Goal: Task Accomplishment & Management: Complete application form

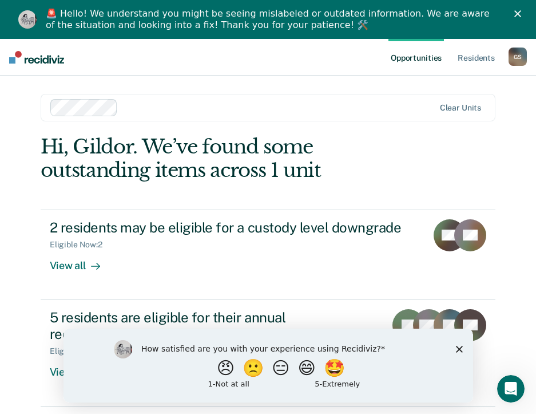
click at [459, 350] on icon "Close survey" at bounding box center [459, 348] width 7 height 7
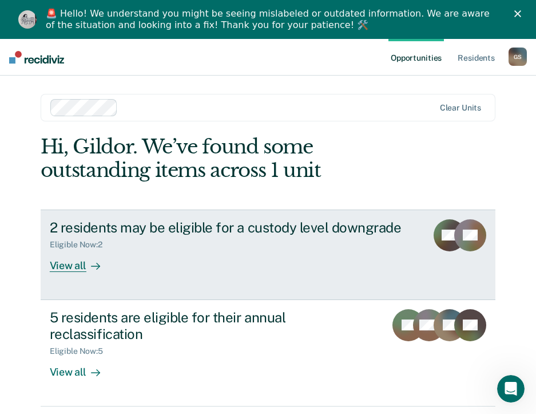
click at [86, 269] on div at bounding box center [93, 265] width 14 height 13
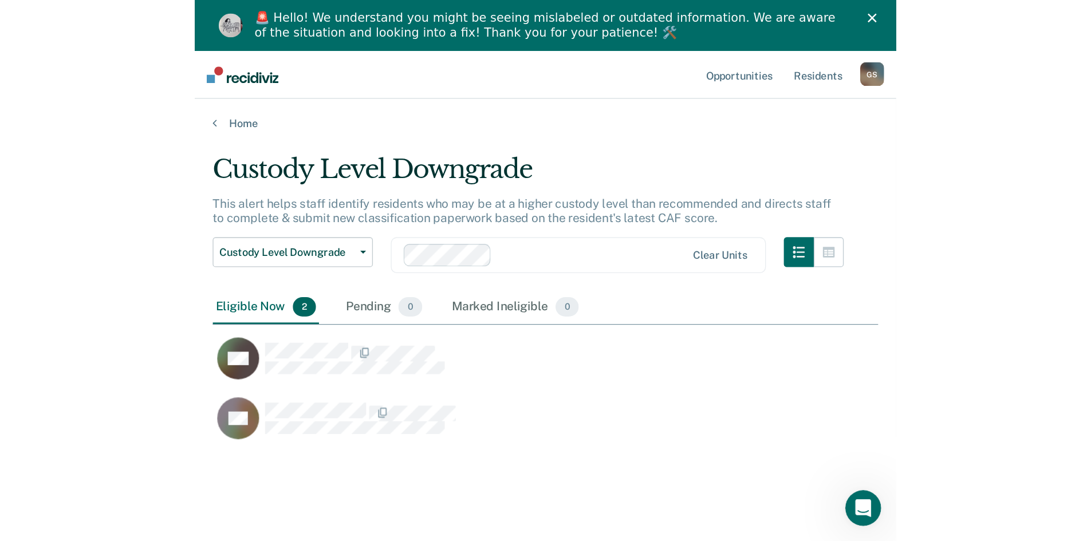
scroll to position [368, 1055]
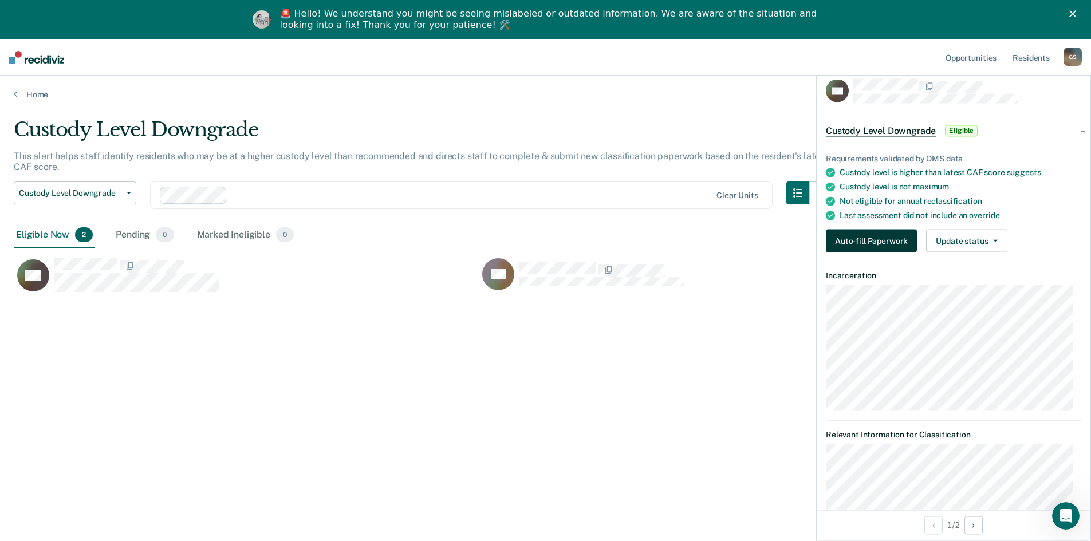
click at [544, 246] on button "Auto-fill Paperwork" at bounding box center [871, 241] width 91 height 23
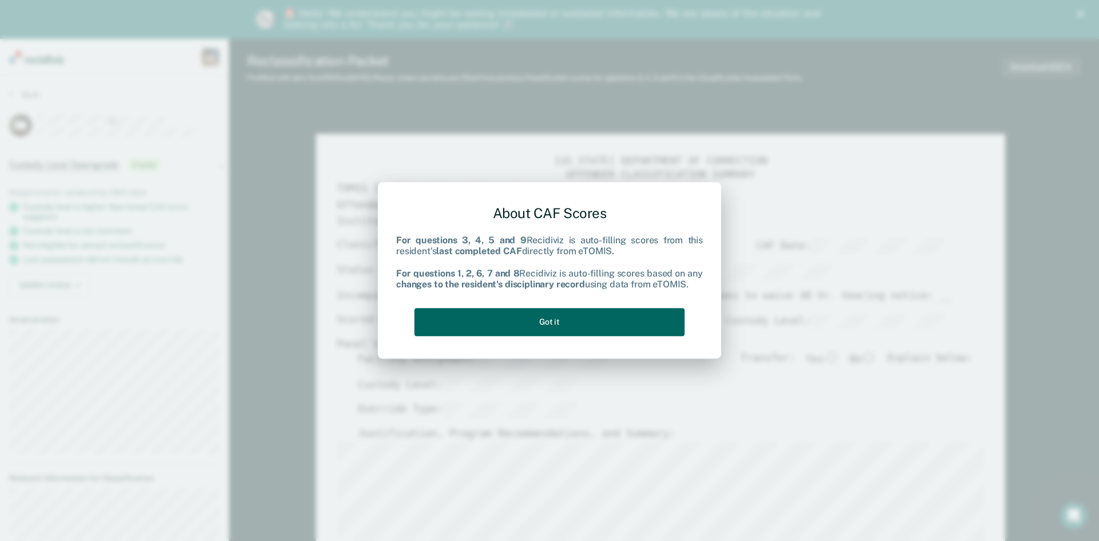
click at [544, 324] on button "Got it" at bounding box center [550, 322] width 270 height 28
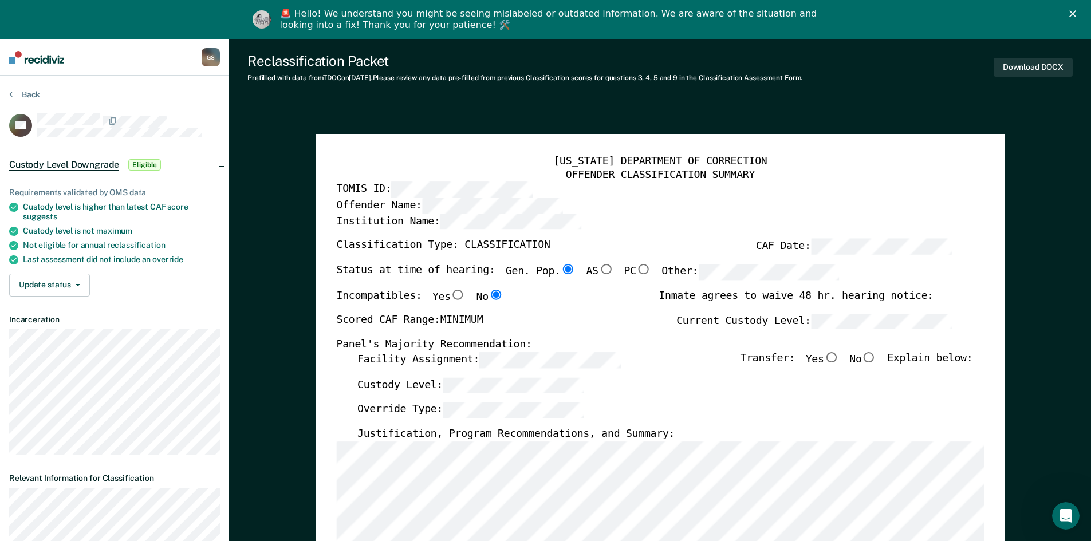
click at [544, 357] on input "No" at bounding box center [868, 357] width 15 height 10
type textarea "x"
radio input "true"
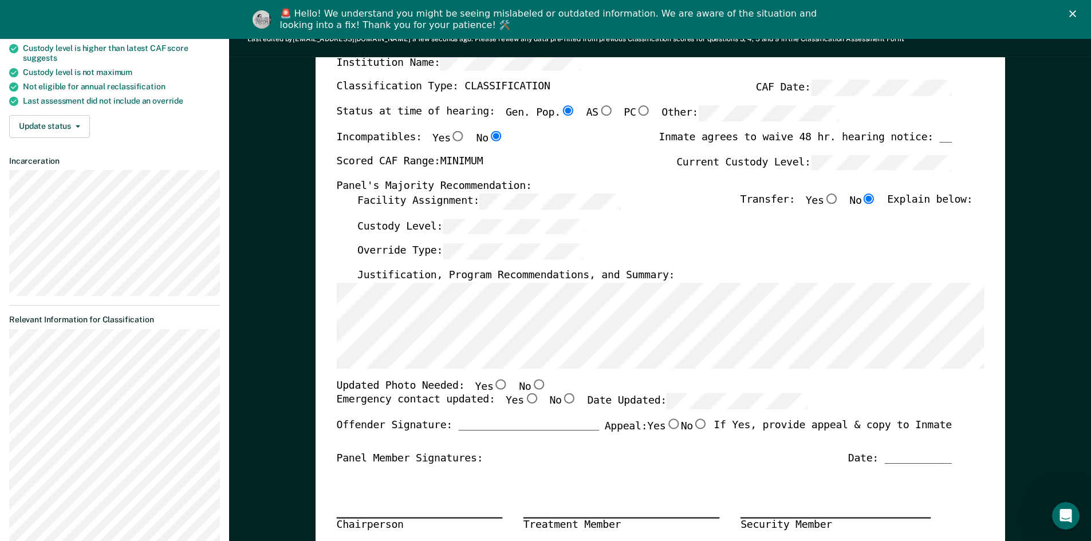
scroll to position [286, 0]
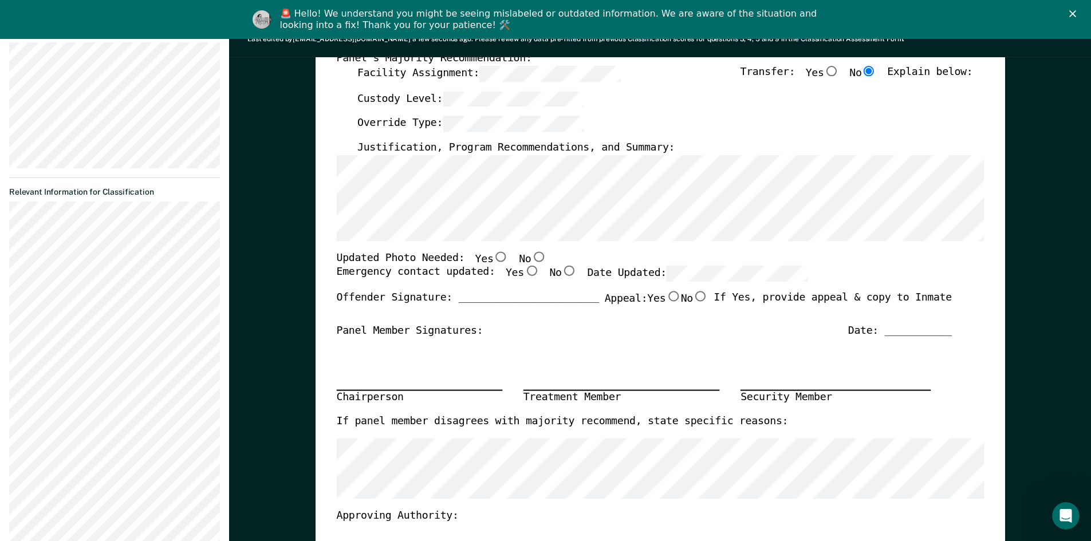
click at [531, 256] on input "No" at bounding box center [538, 256] width 15 height 10
type textarea "x"
radio input "true"
click at [523, 271] on input "Yes" at bounding box center [530, 271] width 15 height 10
type textarea "x"
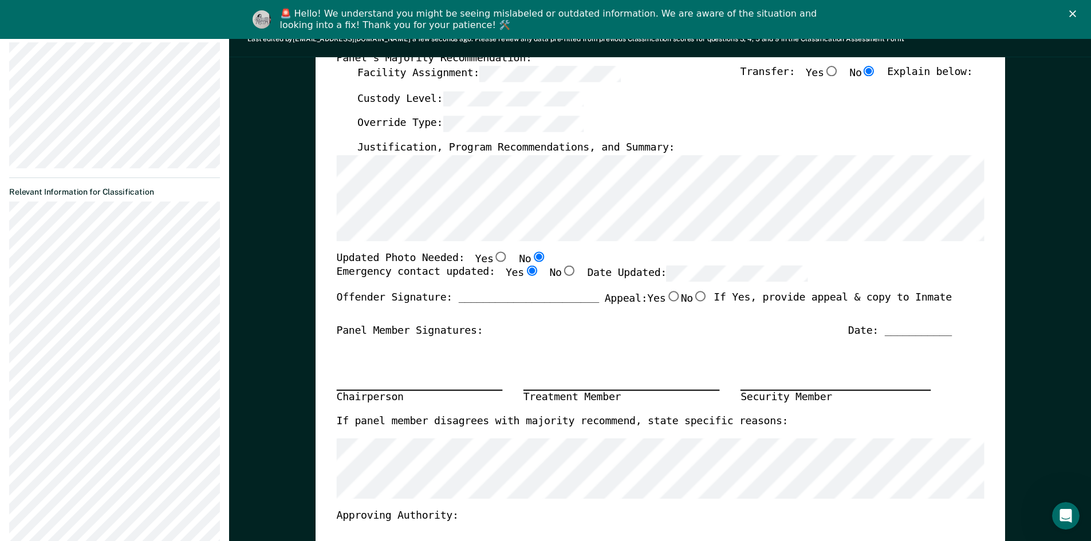
radio input "true"
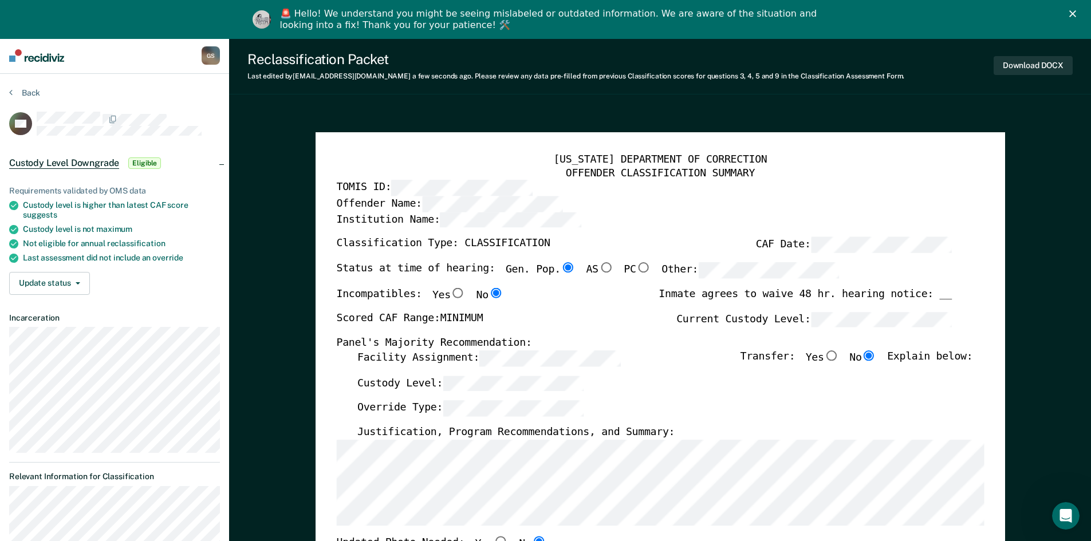
scroll to position [0, 0]
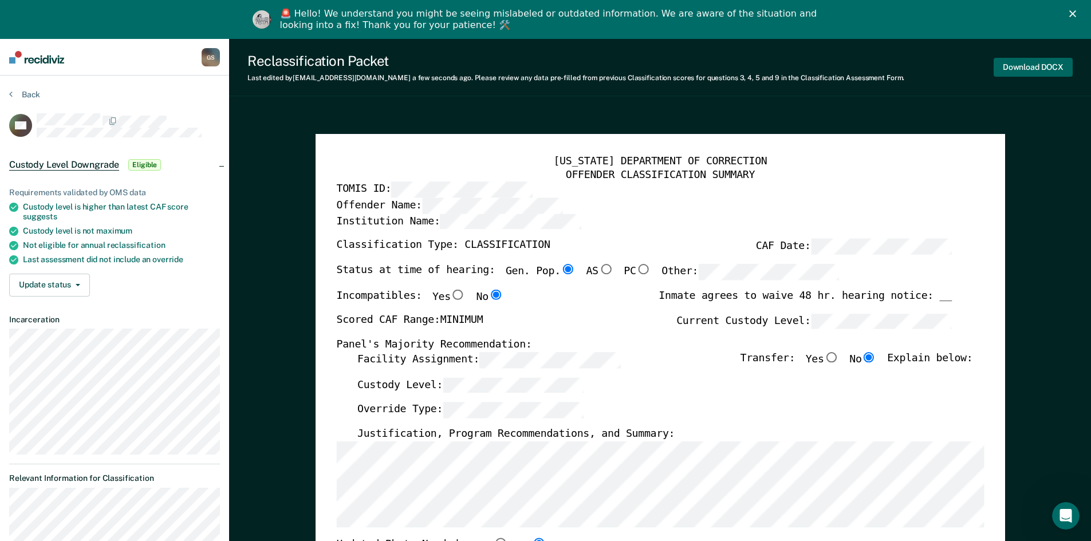
click at [544, 68] on button "Download DOCX" at bounding box center [1032, 67] width 79 height 19
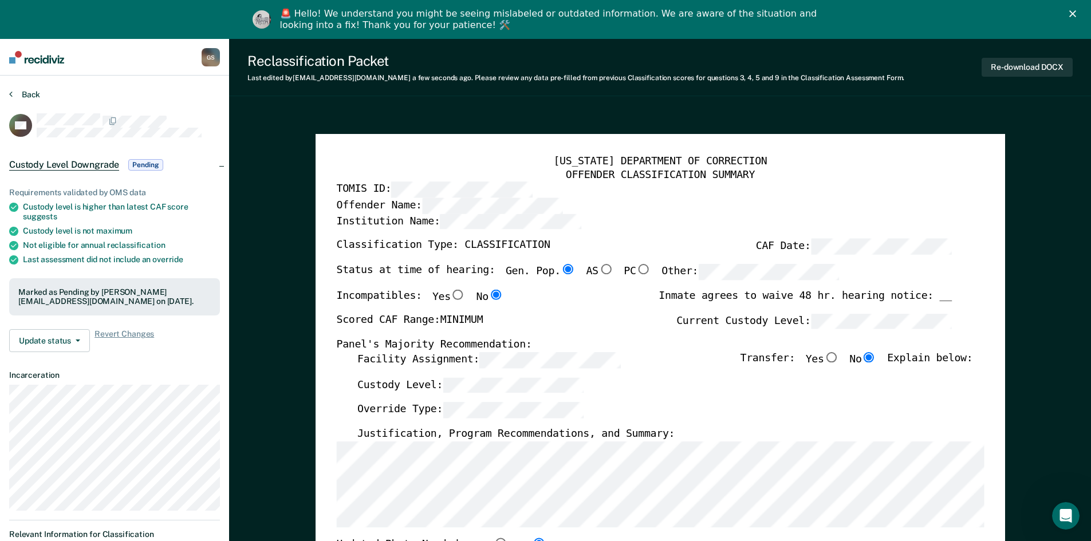
click at [13, 98] on button "Back" at bounding box center [24, 94] width 31 height 10
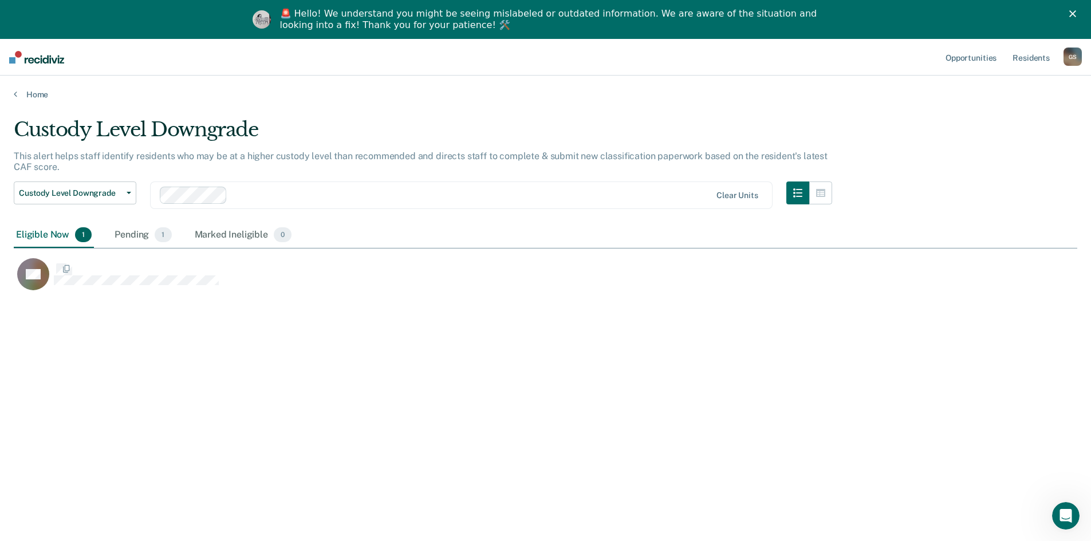
scroll to position [368, 1055]
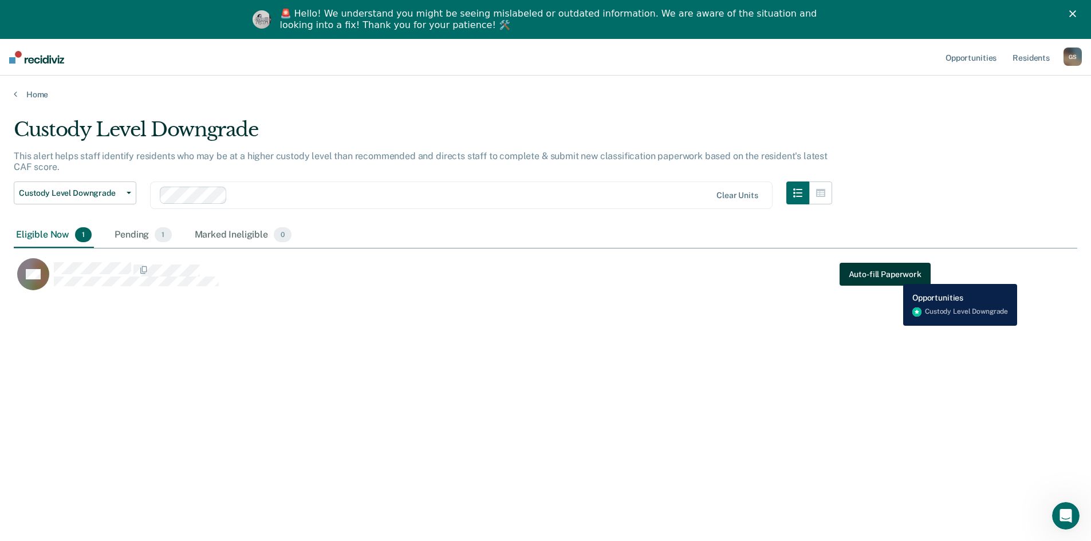
click at [544, 275] on button "Auto-fill Paperwork" at bounding box center [884, 274] width 91 height 23
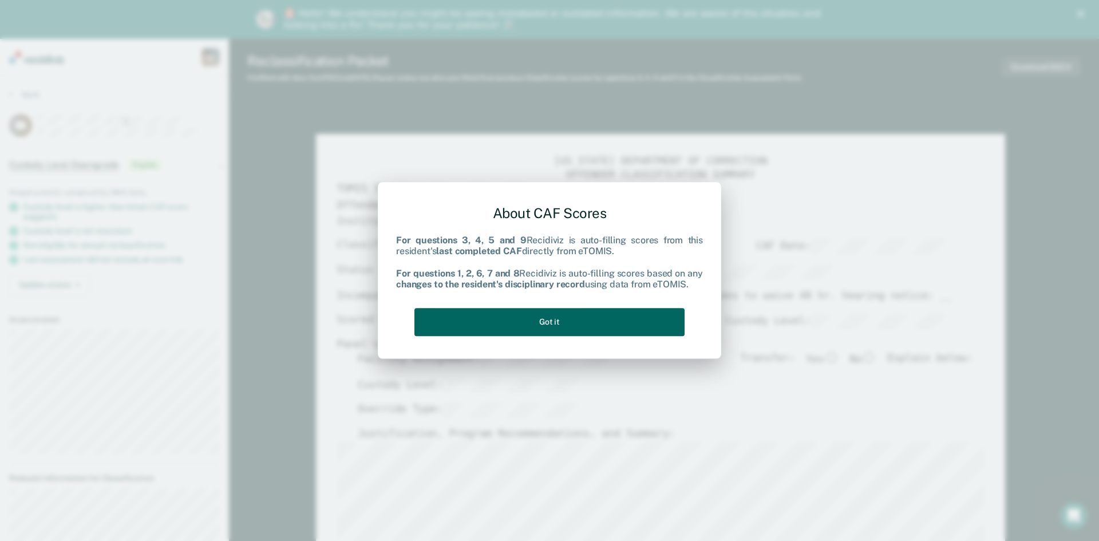
click at [544, 321] on button "Got it" at bounding box center [550, 322] width 270 height 28
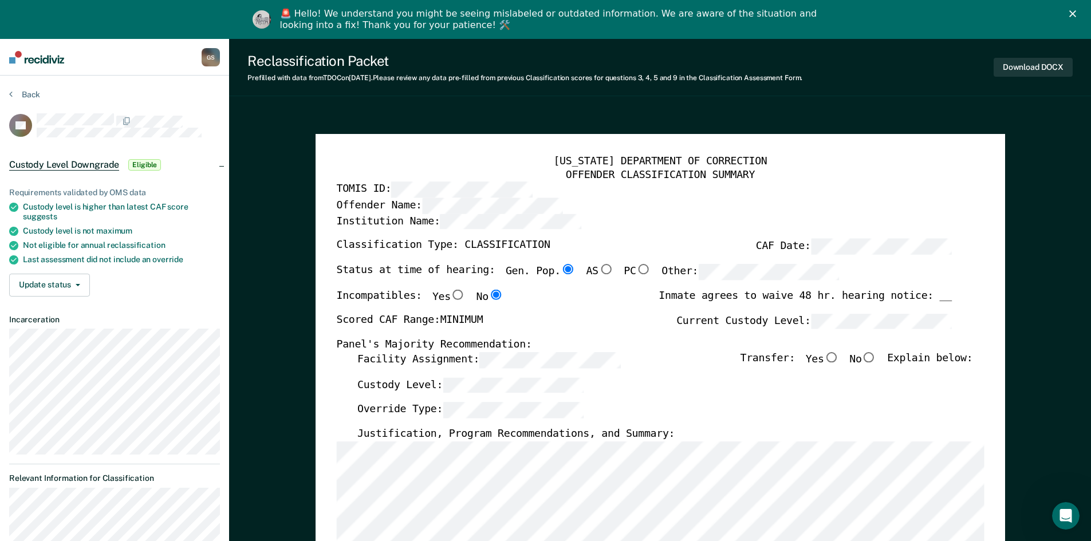
click at [544, 356] on input "No" at bounding box center [868, 357] width 15 height 10
type textarea "x"
radio input "true"
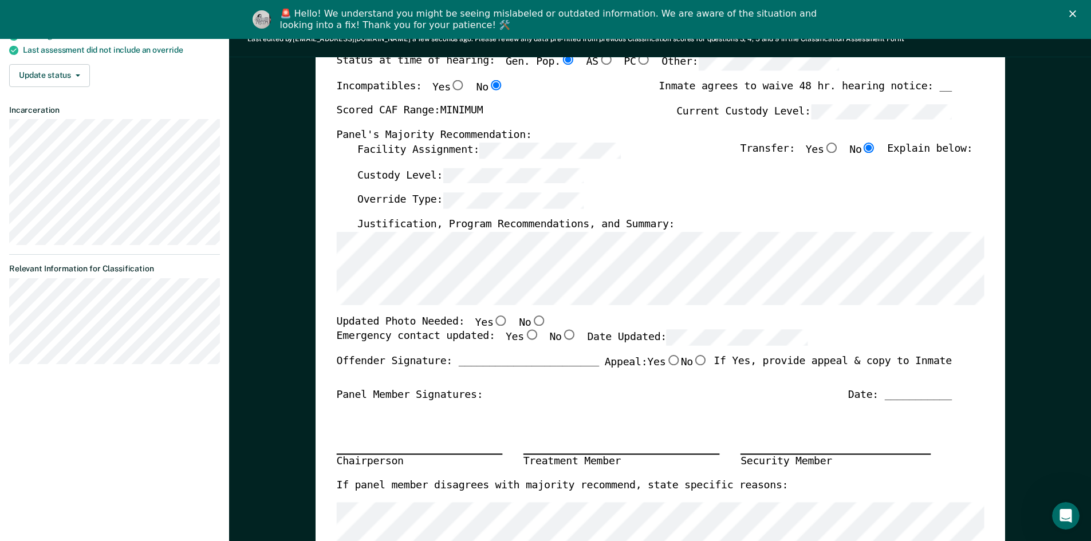
scroll to position [229, 0]
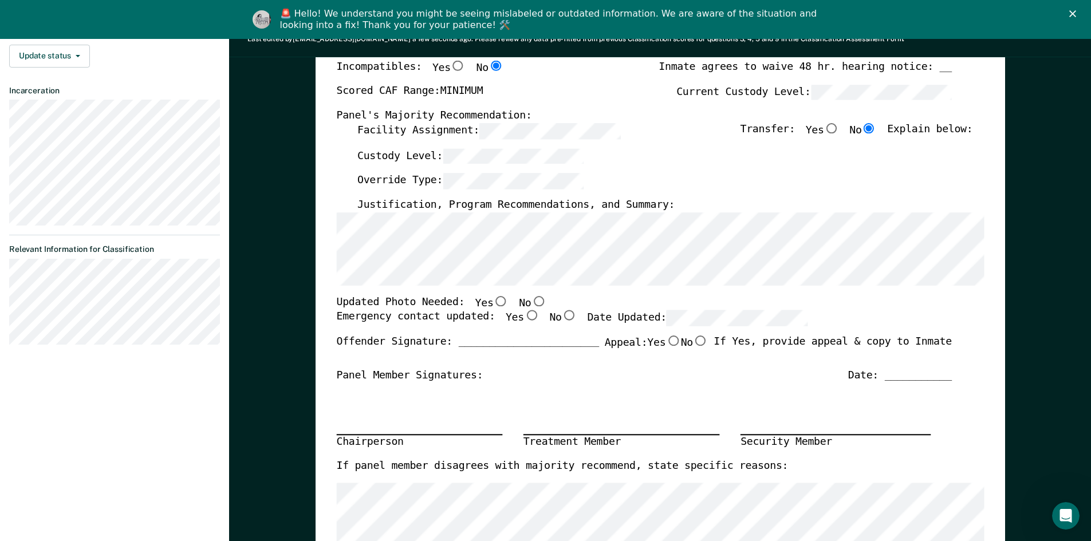
click at [531, 300] on input "No" at bounding box center [538, 301] width 15 height 10
type textarea "x"
radio input "true"
click at [523, 317] on input "Yes" at bounding box center [530, 315] width 15 height 10
type textarea "x"
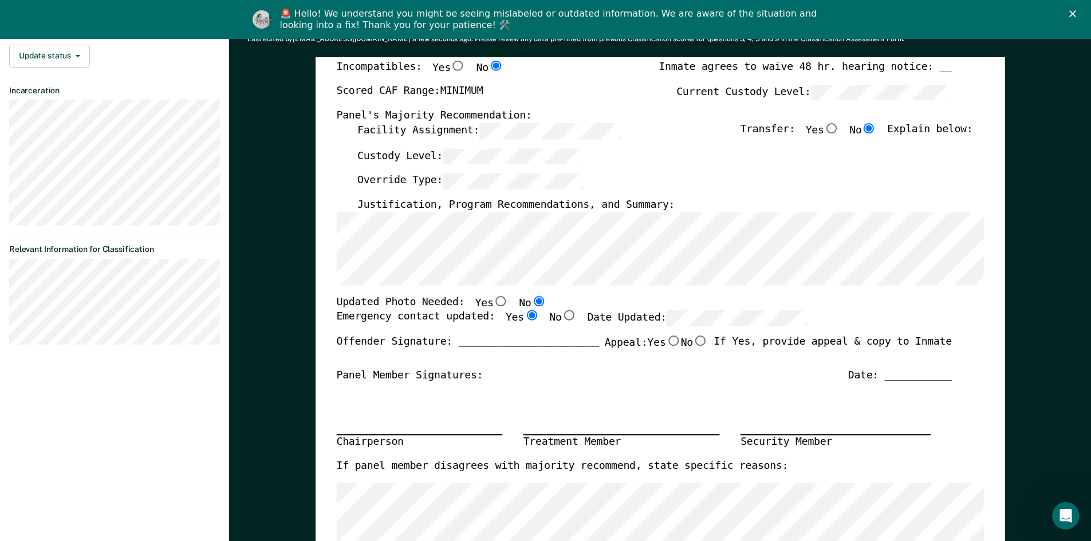
radio input "true"
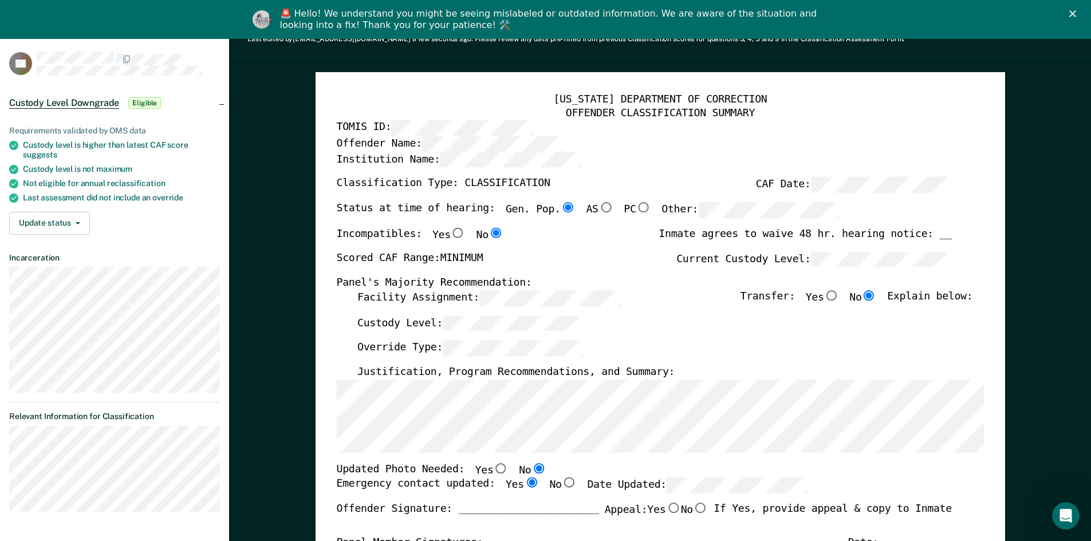
scroll to position [0, 0]
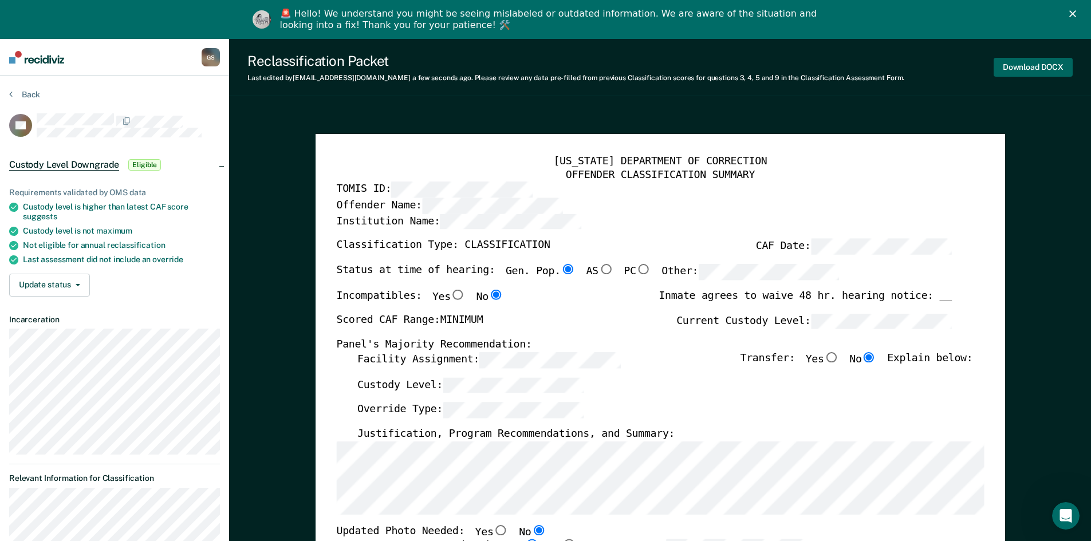
click at [544, 69] on button "Download DOCX" at bounding box center [1032, 67] width 79 height 19
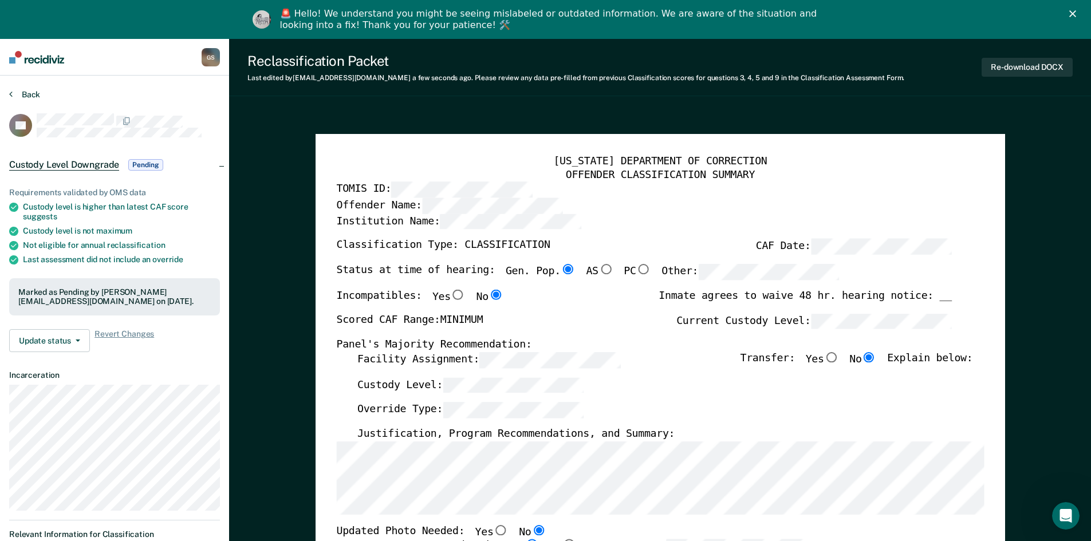
click at [22, 97] on button "Back" at bounding box center [24, 94] width 31 height 10
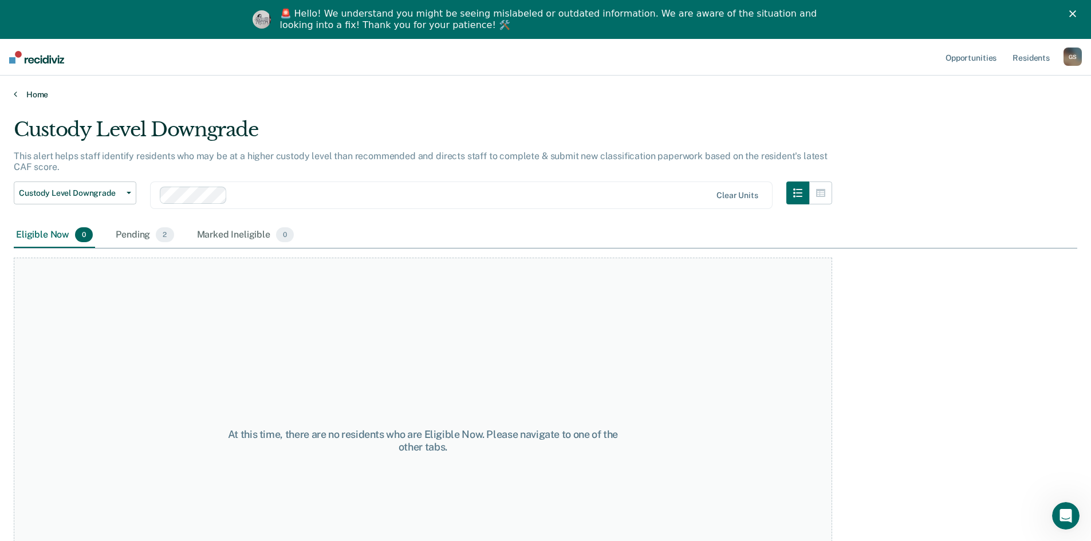
click at [45, 95] on link "Home" at bounding box center [545, 94] width 1063 height 10
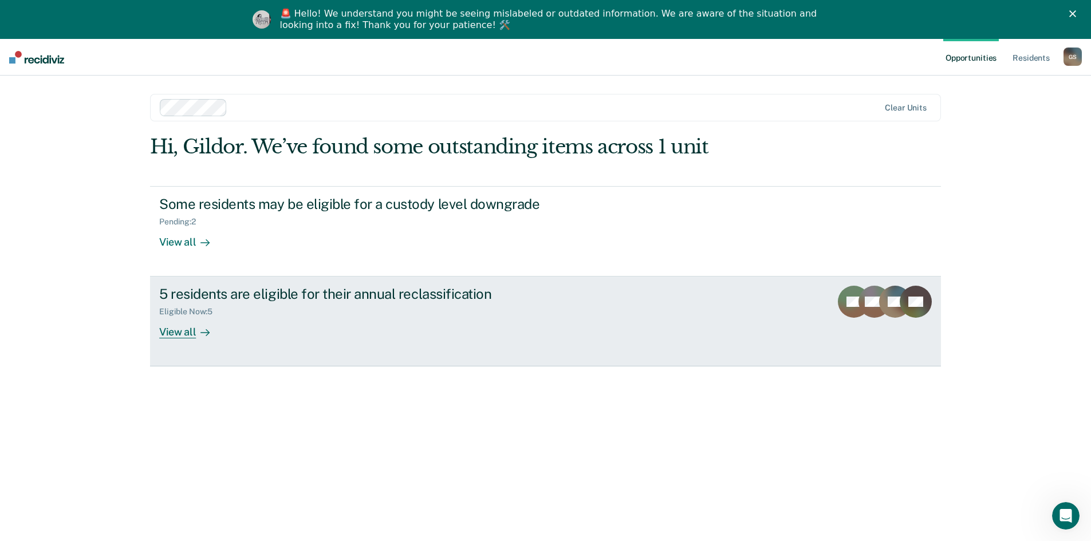
click at [285, 295] on div "5 residents are eligible for their annual reclassification" at bounding box center [360, 294] width 402 height 17
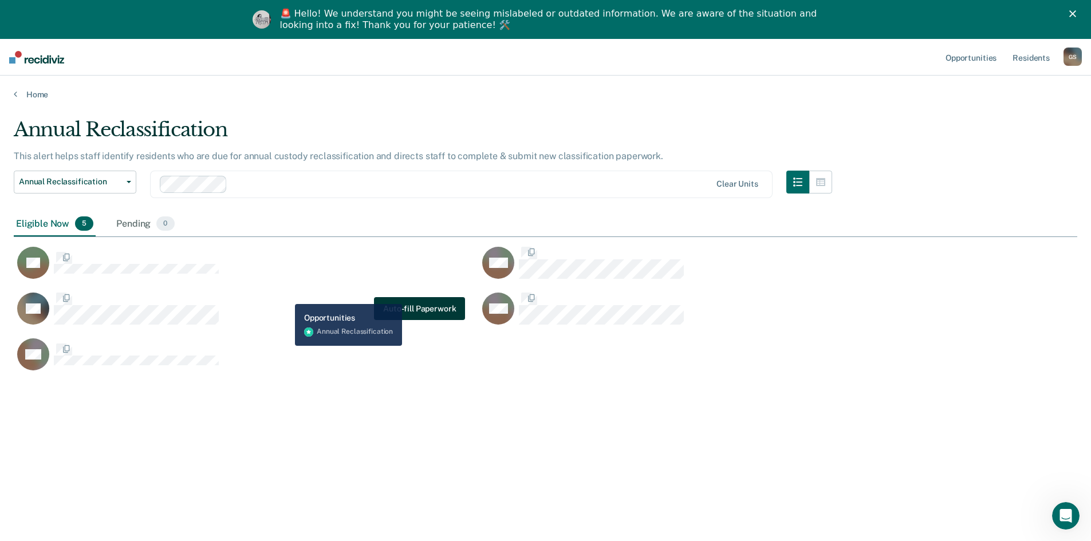
scroll to position [368, 1055]
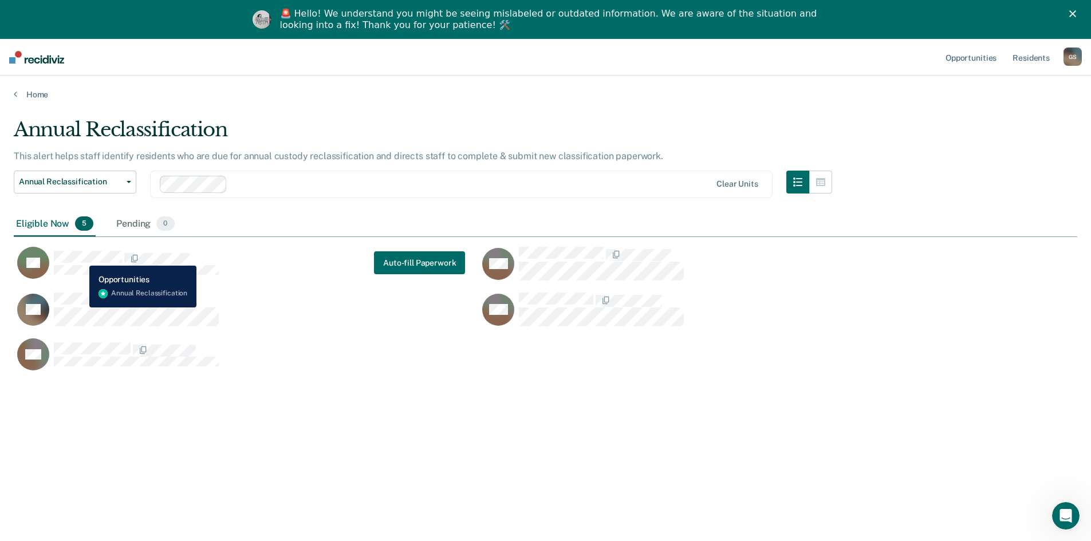
drag, startPoint x: 53, startPoint y: 252, endPoint x: 366, endPoint y: 316, distance: 319.7
click at [387, 325] on div "TG" at bounding box center [239, 309] width 451 height 35
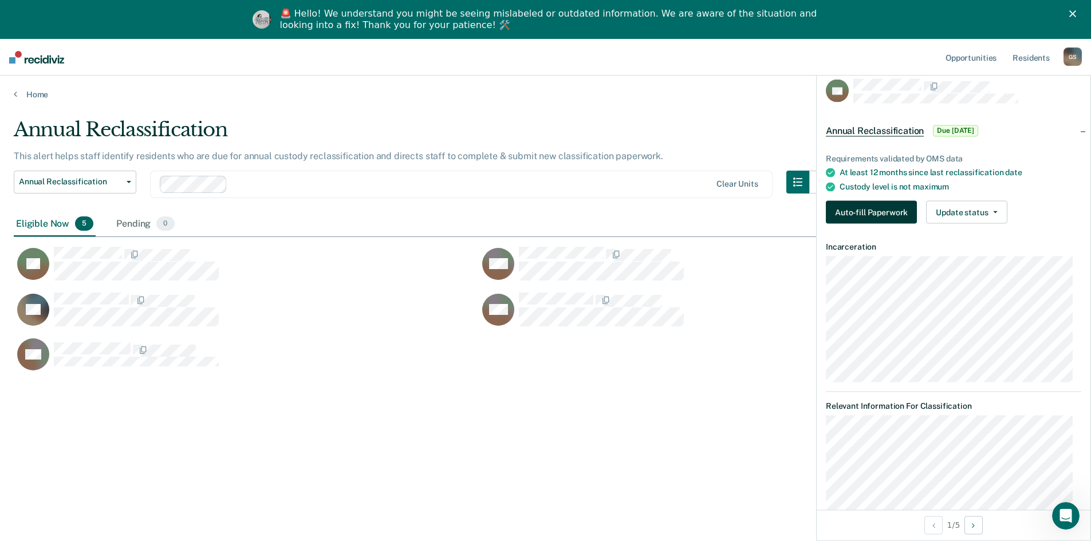
click at [544, 211] on button "Auto-fill Paperwork" at bounding box center [871, 212] width 91 height 23
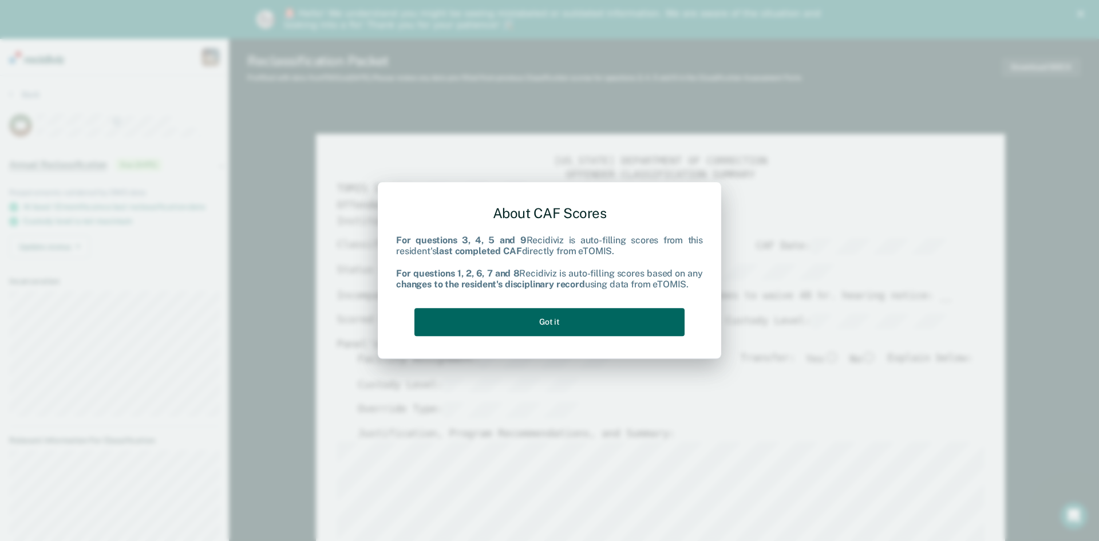
click at [544, 323] on button "Got it" at bounding box center [550, 322] width 270 height 28
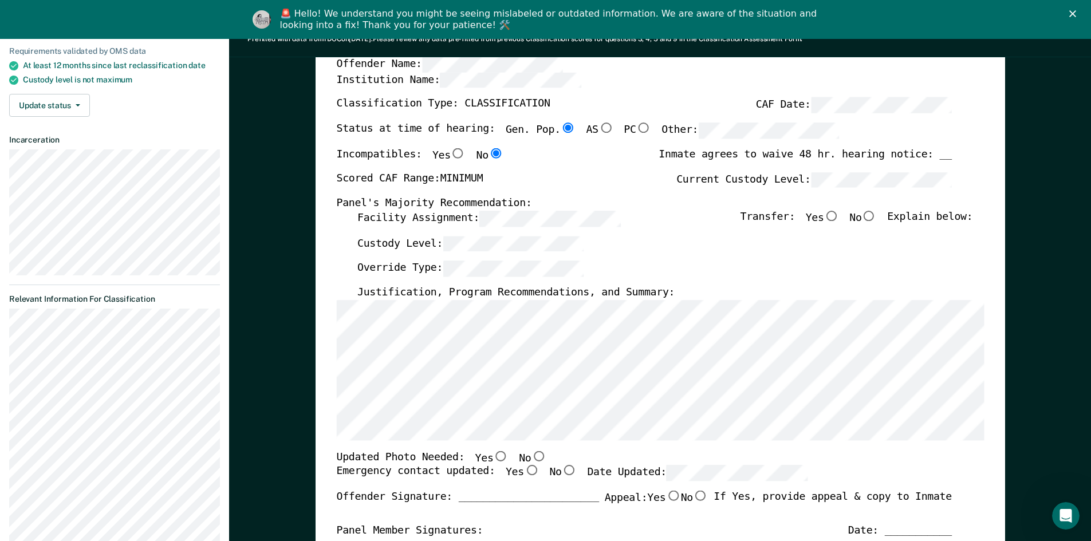
scroll to position [172, 0]
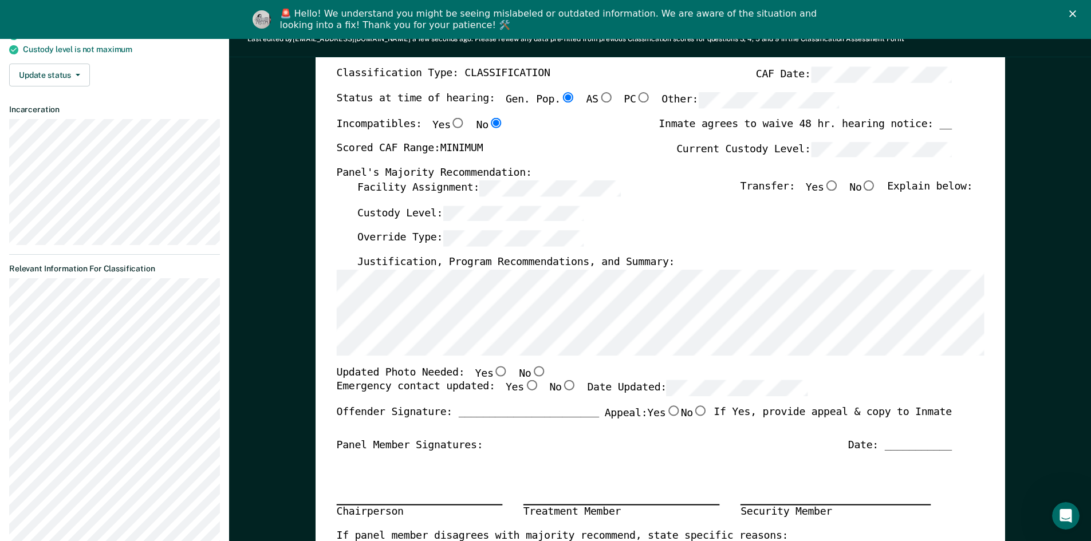
click at [531, 369] on input "No" at bounding box center [538, 371] width 15 height 10
type textarea "x"
radio input "true"
click at [523, 386] on input "Yes" at bounding box center [530, 386] width 15 height 10
type textarea "x"
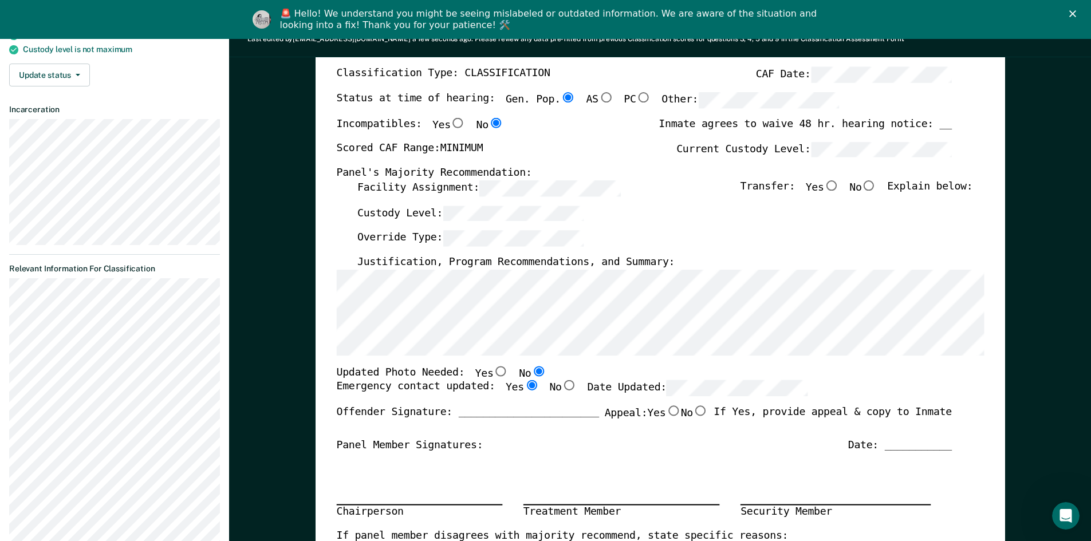
radio input "true"
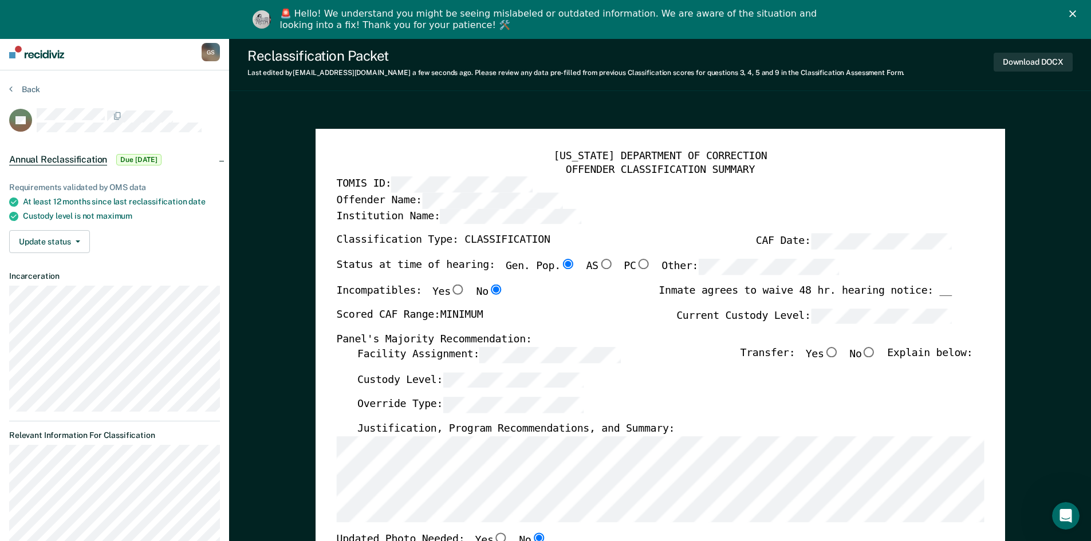
scroll to position [0, 0]
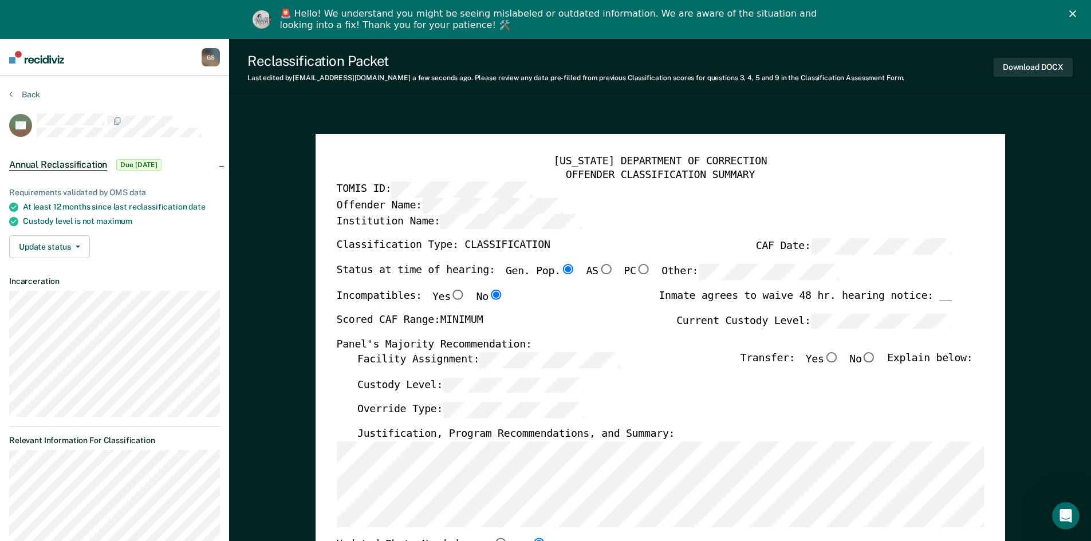
click at [544, 356] on input "No" at bounding box center [868, 357] width 15 height 10
type textarea "x"
radio input "true"
click at [544, 70] on button "Download DOCX" at bounding box center [1032, 67] width 79 height 19
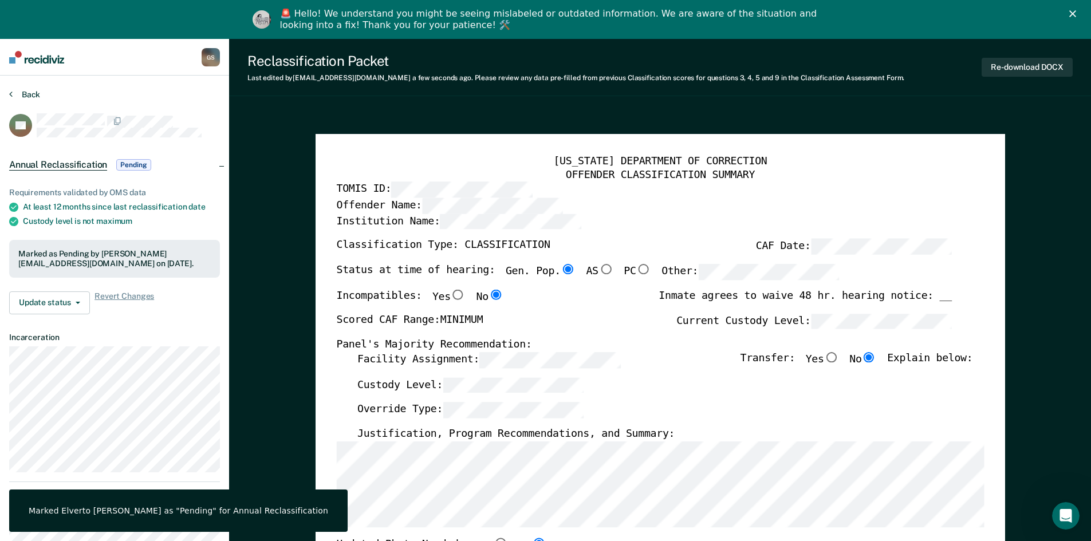
click at [11, 93] on icon at bounding box center [10, 93] width 3 height 9
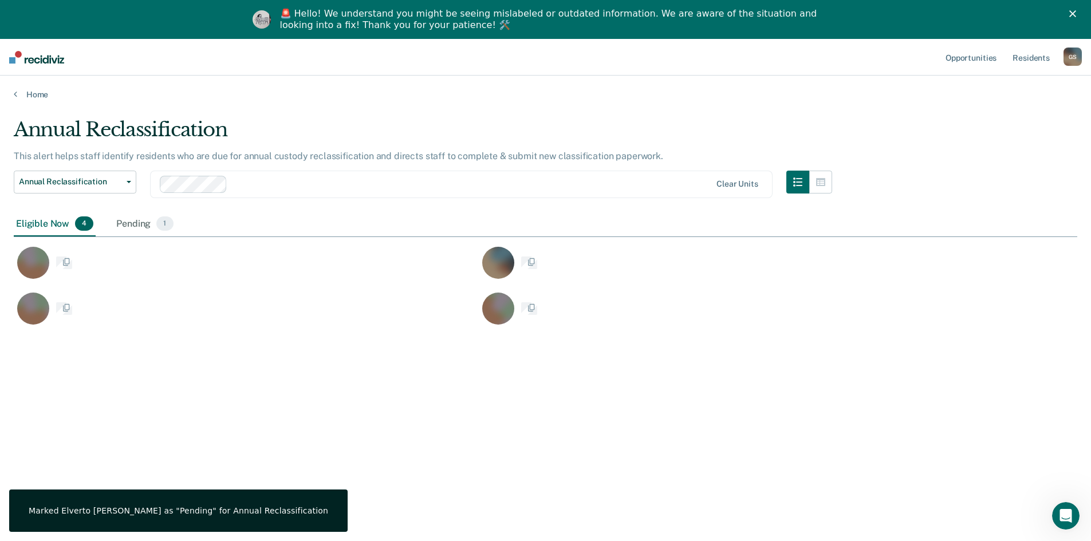
scroll to position [368, 1055]
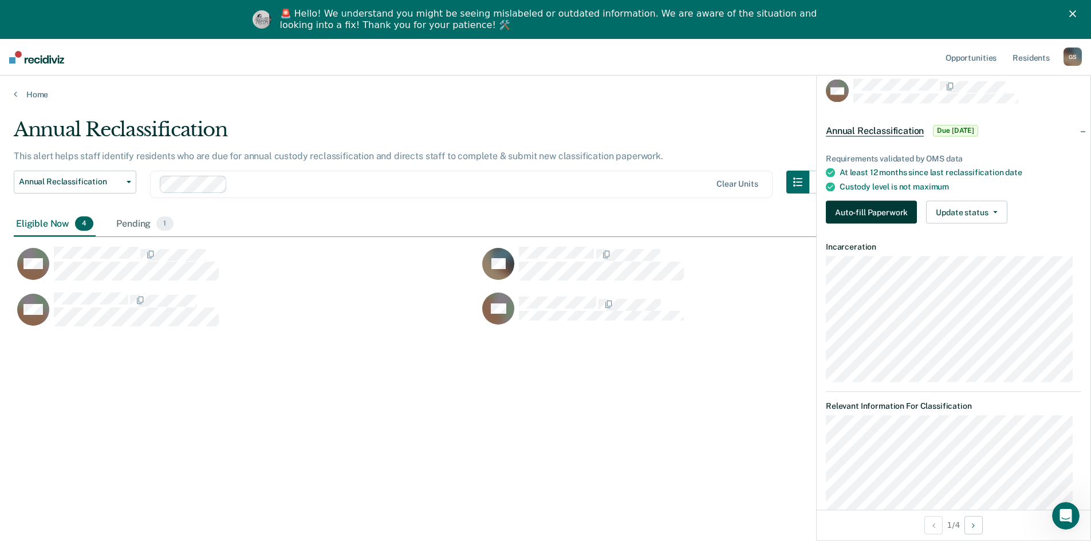
click at [544, 214] on button "Auto-fill Paperwork" at bounding box center [871, 212] width 91 height 23
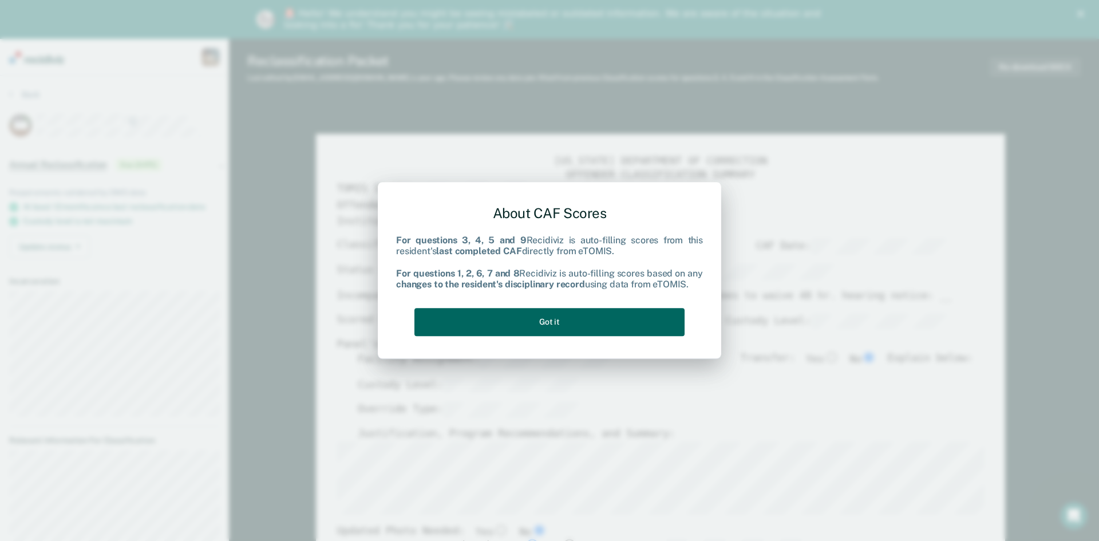
click at [544, 321] on button "Got it" at bounding box center [550, 322] width 270 height 28
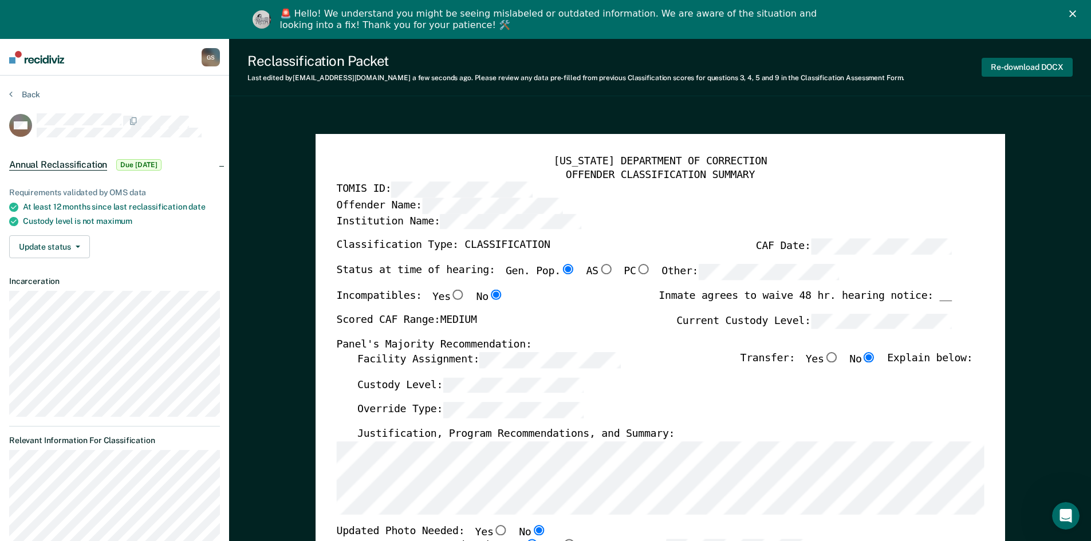
click at [544, 71] on button "Re-download DOCX" at bounding box center [1026, 67] width 91 height 19
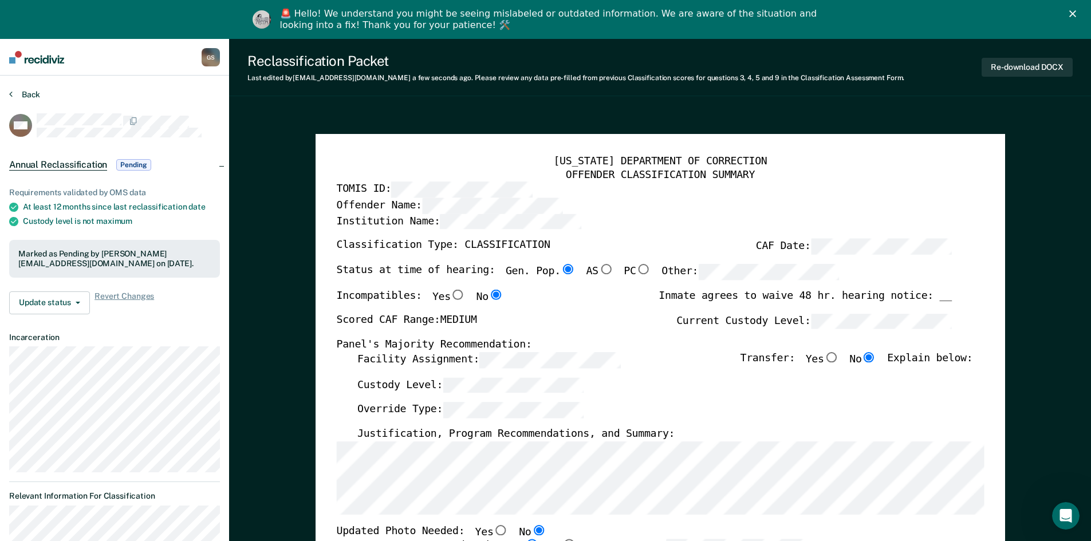
click at [23, 94] on button "Back" at bounding box center [24, 94] width 31 height 10
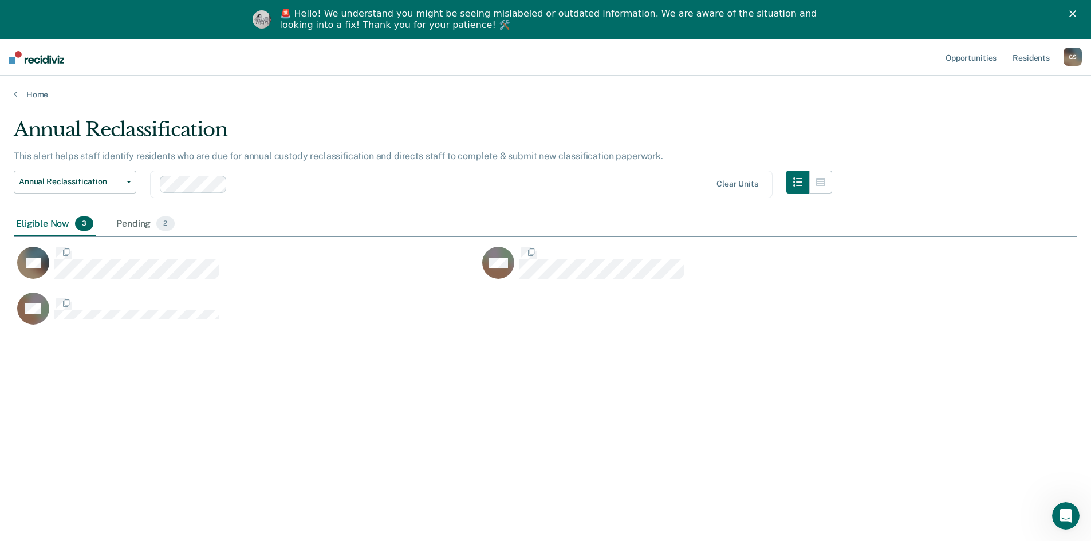
scroll to position [368, 1055]
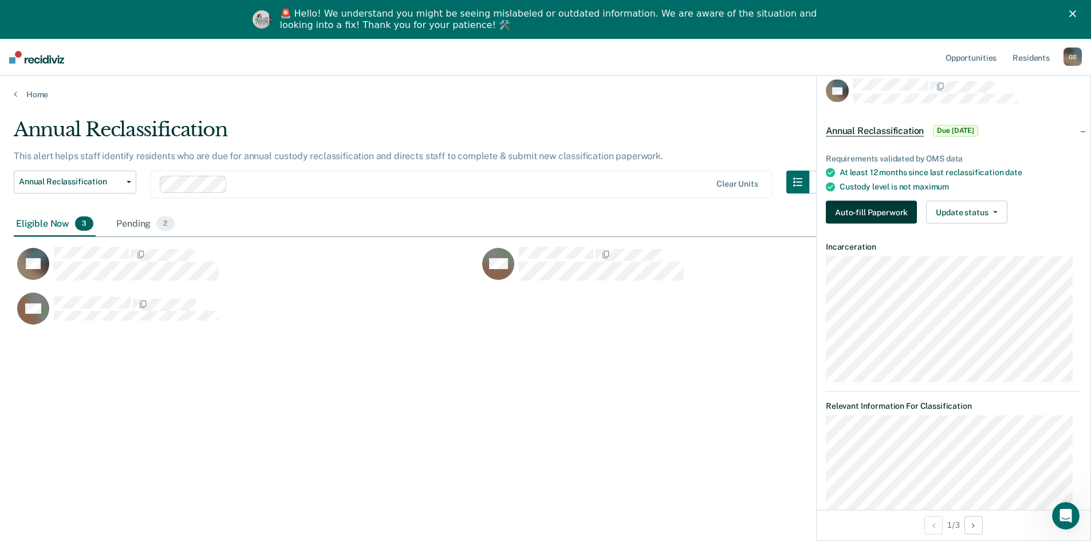
click at [544, 208] on button "Auto-fill Paperwork" at bounding box center [871, 212] width 91 height 23
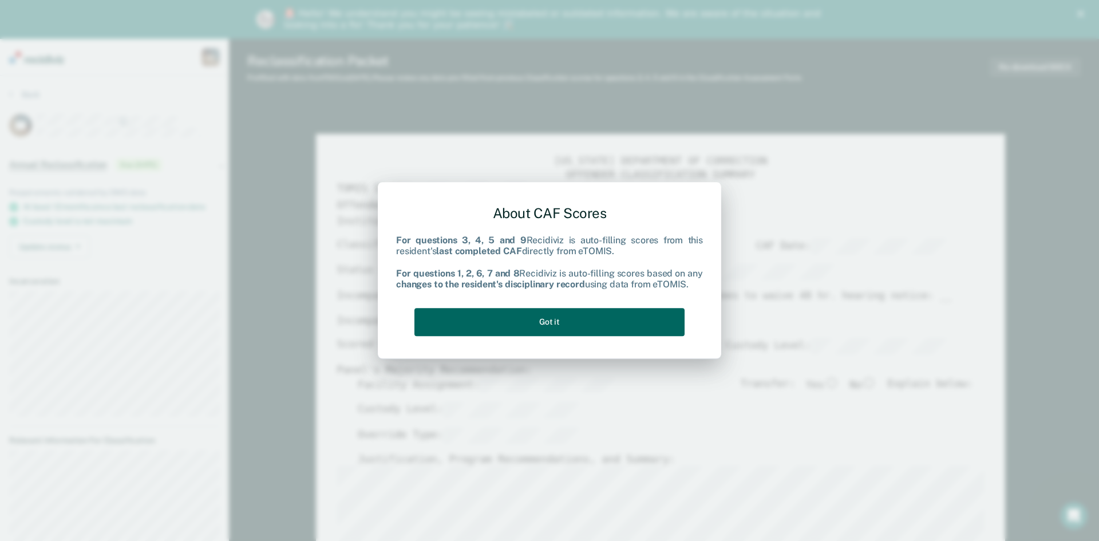
click at [544, 318] on button "Got it" at bounding box center [550, 322] width 270 height 28
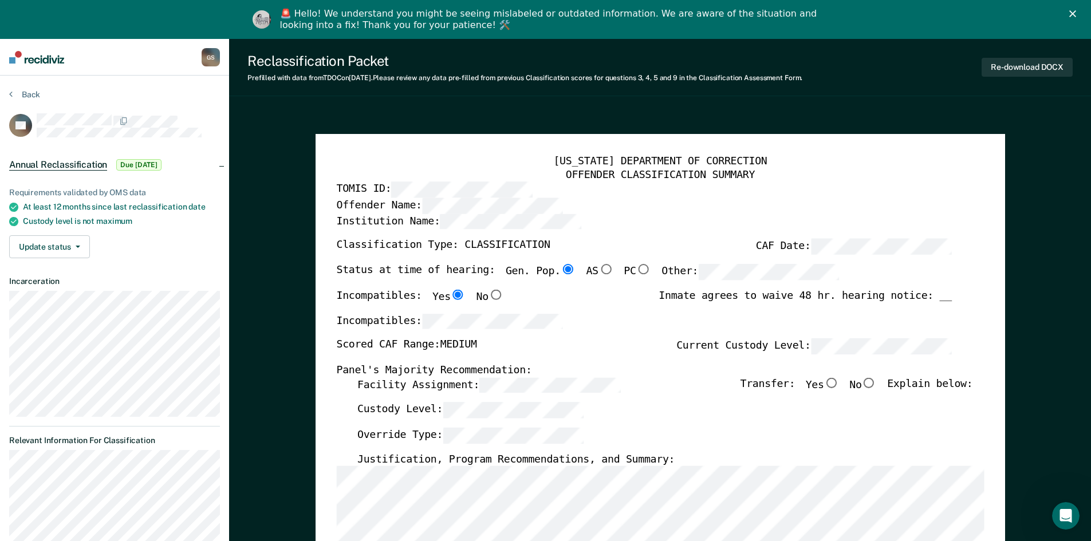
click at [544, 382] on input "No" at bounding box center [868, 382] width 15 height 10
type textarea "x"
radio input "true"
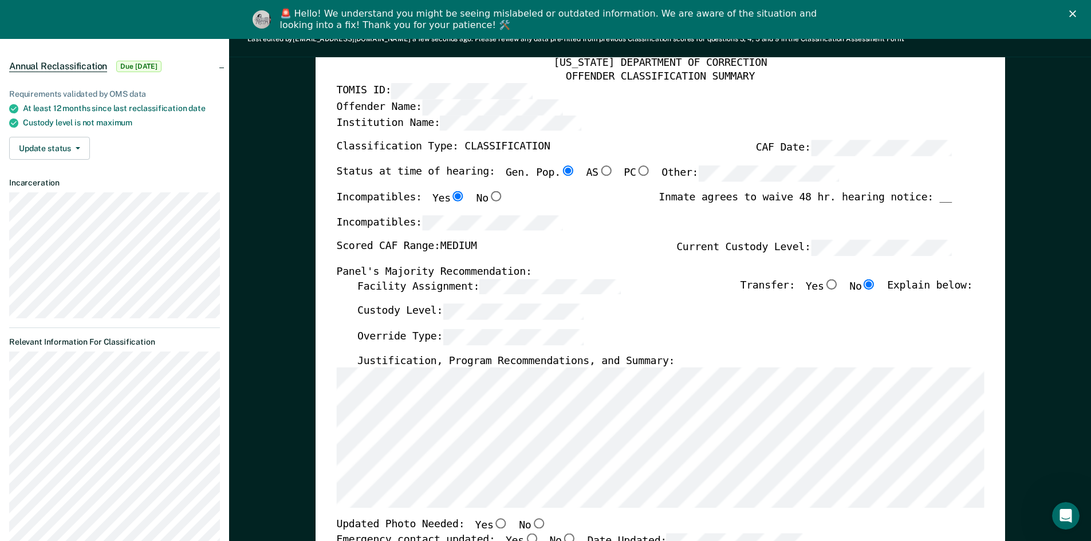
scroll to position [115, 0]
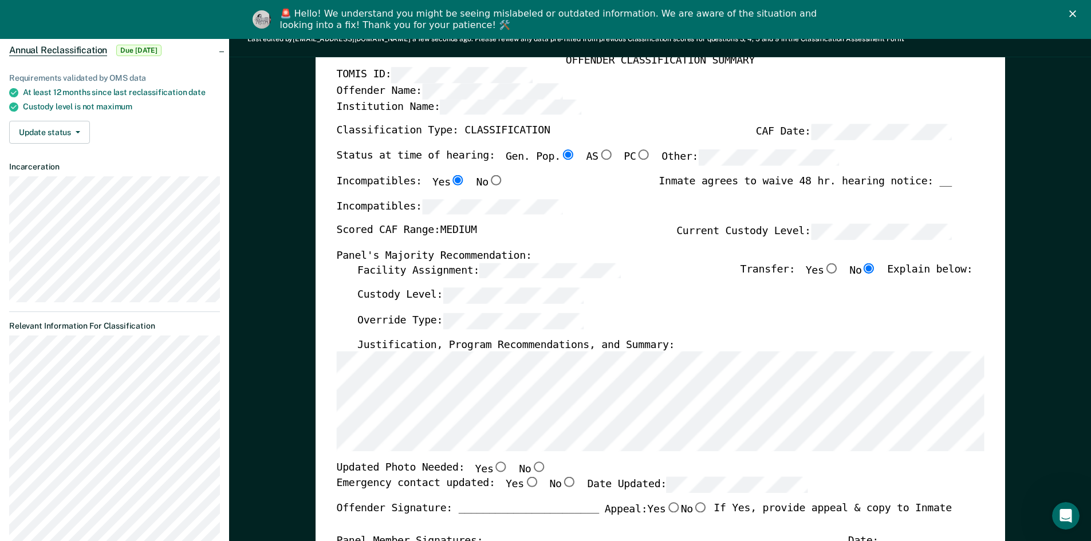
click at [531, 413] on input "No" at bounding box center [538, 467] width 15 height 10
type textarea "x"
radio input "true"
click at [523, 413] on input "Yes" at bounding box center [530, 482] width 15 height 10
type textarea "x"
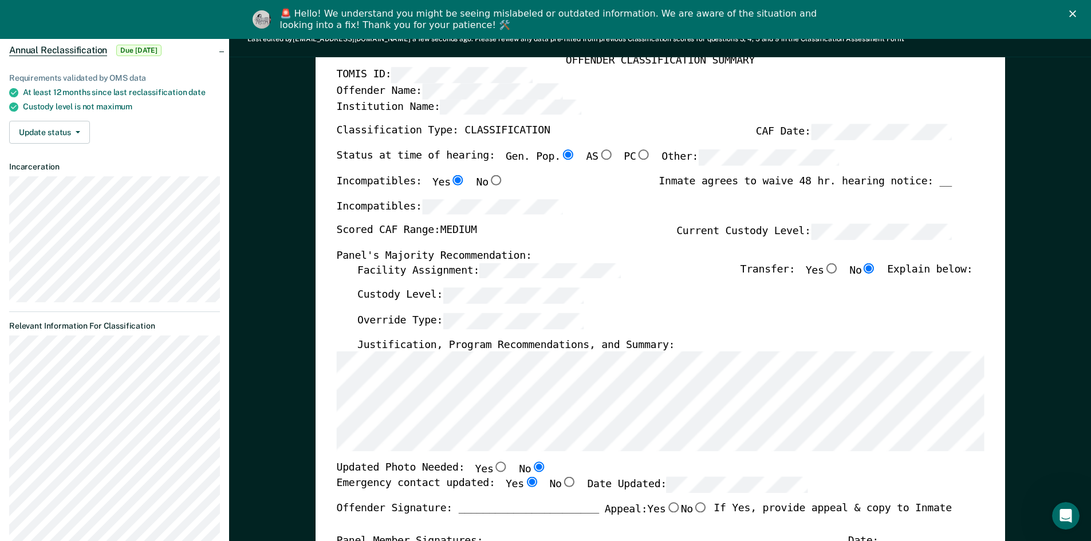
radio input "true"
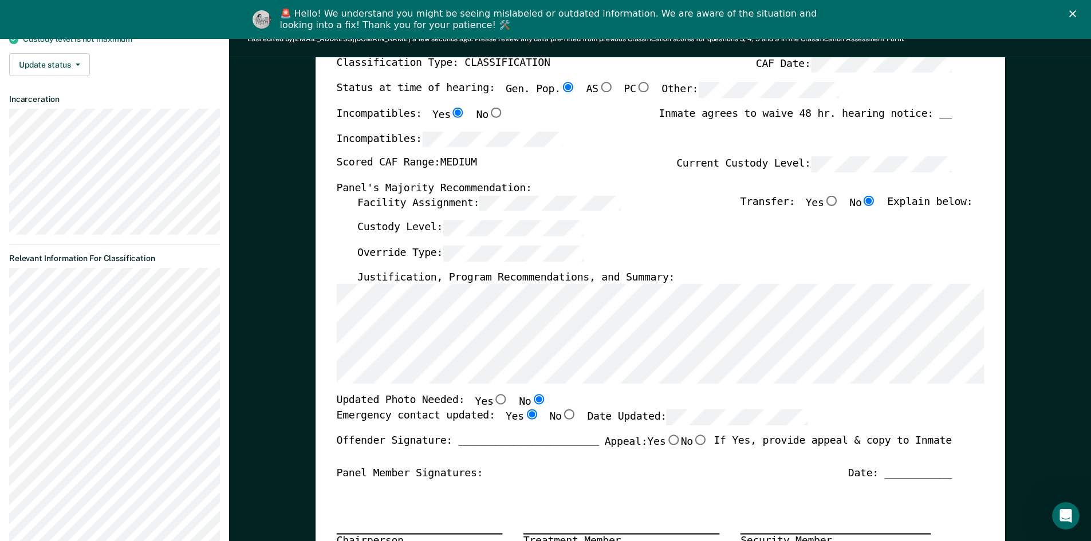
scroll to position [0, 0]
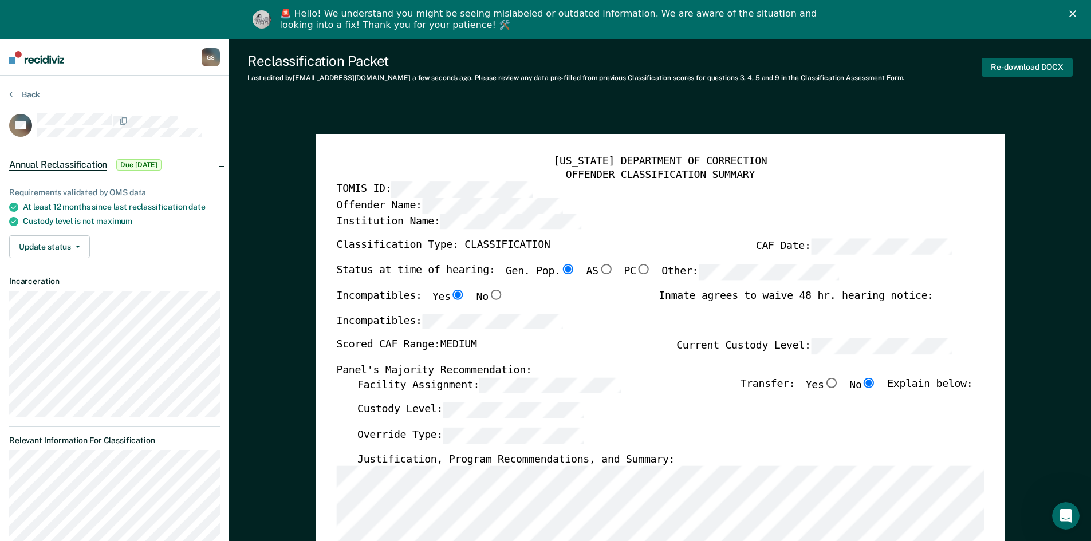
click at [544, 66] on button "Re-download DOCX" at bounding box center [1026, 67] width 91 height 19
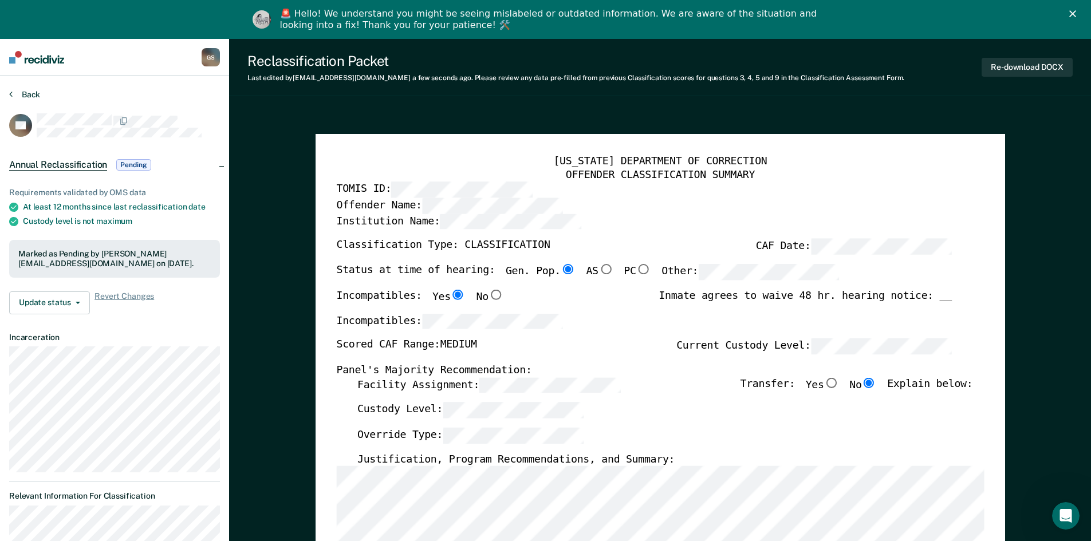
click at [37, 97] on button "Back" at bounding box center [24, 94] width 31 height 10
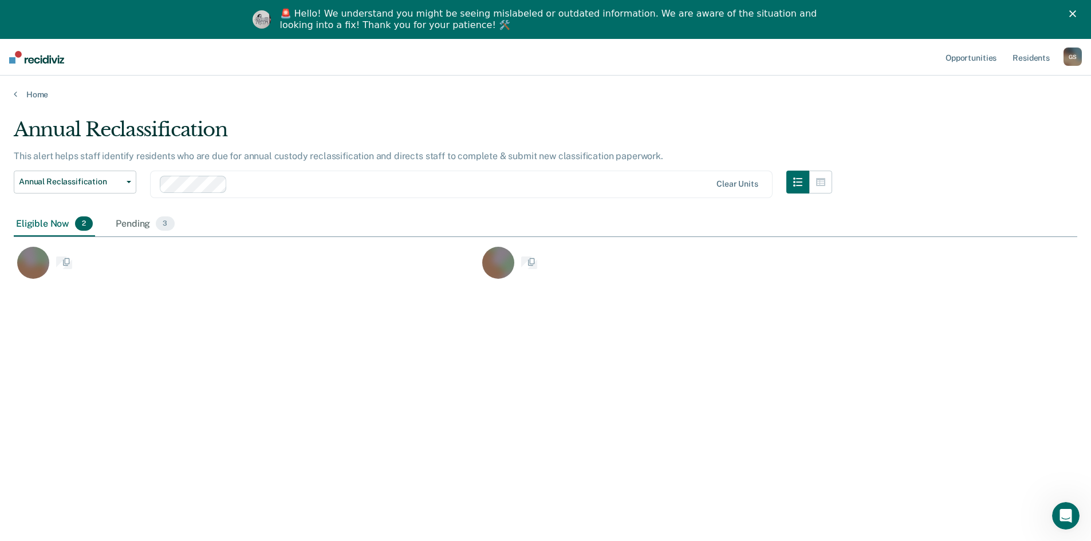
scroll to position [368, 1055]
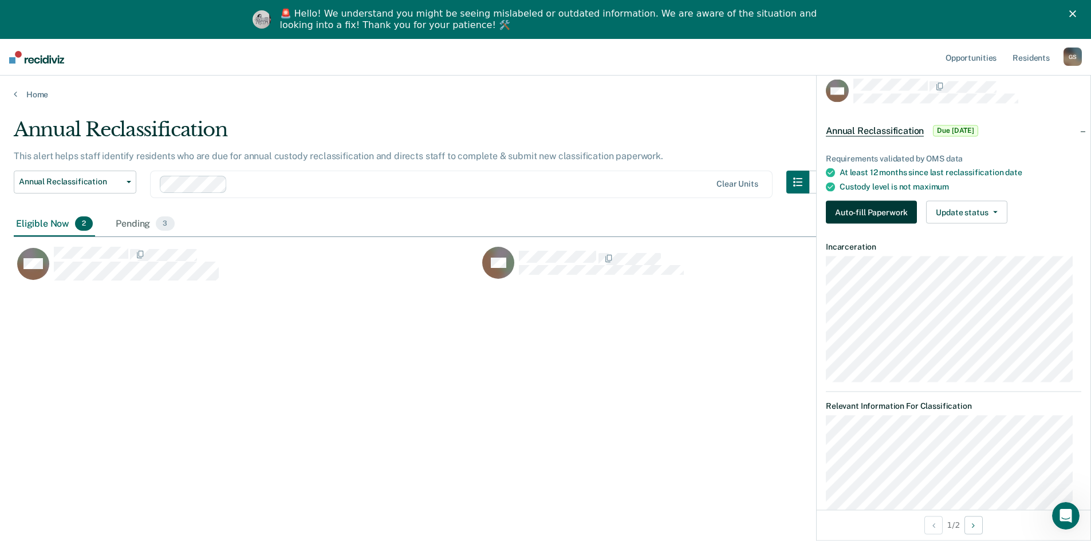
click at [544, 215] on button "Auto-fill Paperwork" at bounding box center [871, 212] width 91 height 23
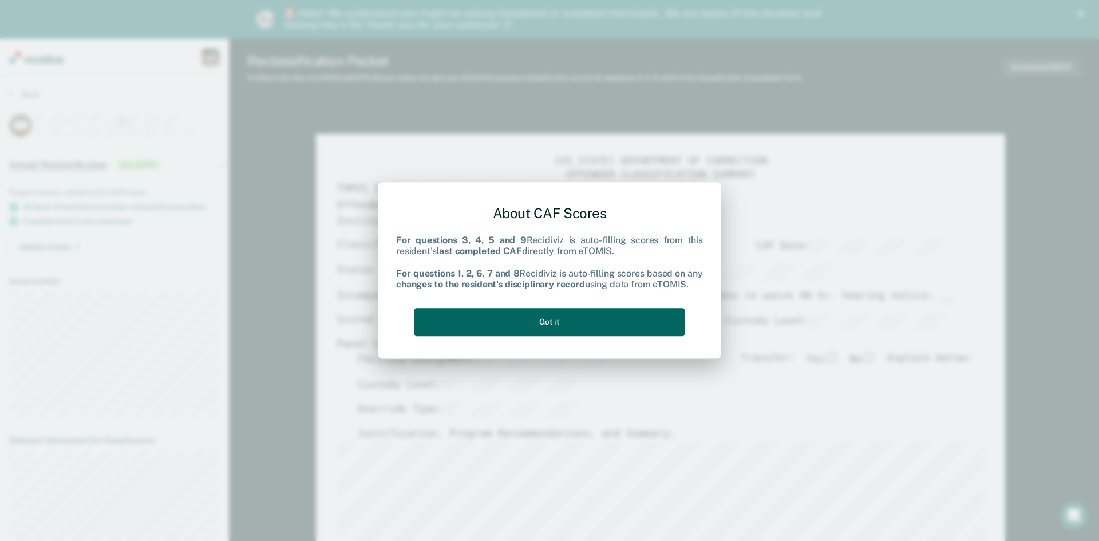
click at [544, 322] on button "Got it" at bounding box center [550, 322] width 270 height 28
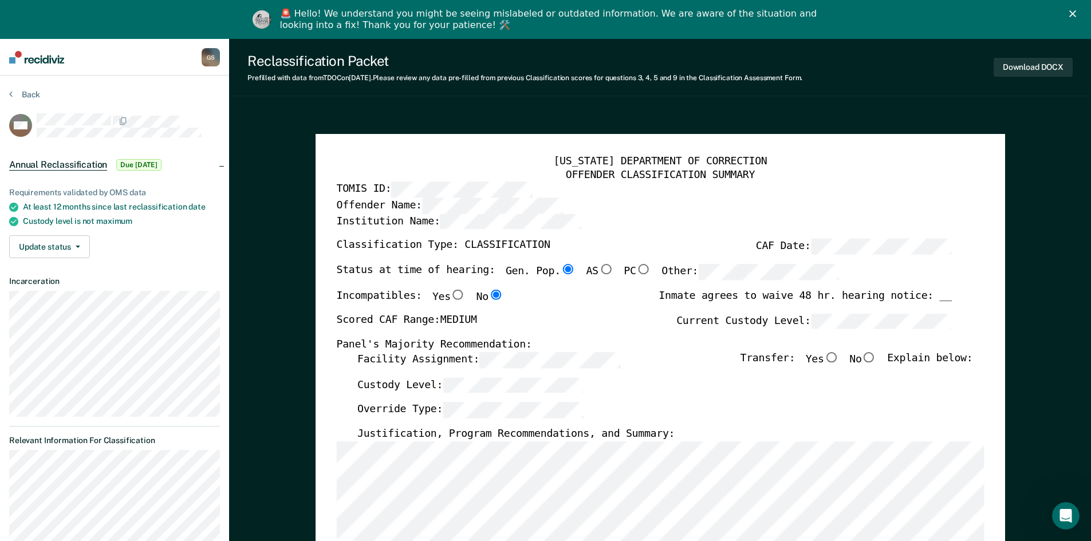
click at [544, 356] on input "No" at bounding box center [868, 357] width 15 height 10
type textarea "x"
radio input "true"
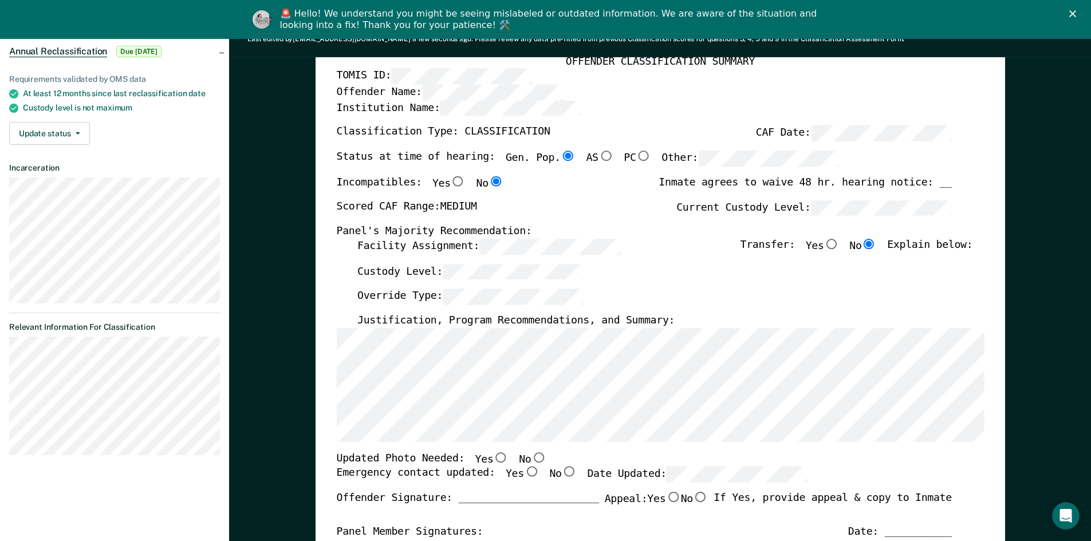
scroll to position [115, 0]
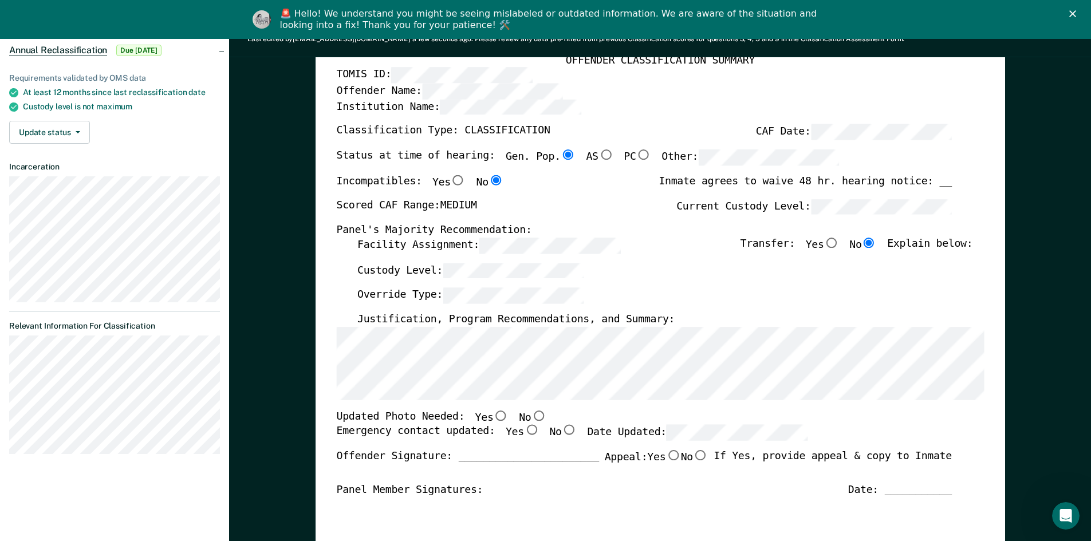
click at [531, 413] on input "No" at bounding box center [538, 415] width 15 height 10
type textarea "x"
radio input "true"
click at [523, 413] on input "Yes" at bounding box center [530, 430] width 15 height 10
type textarea "x"
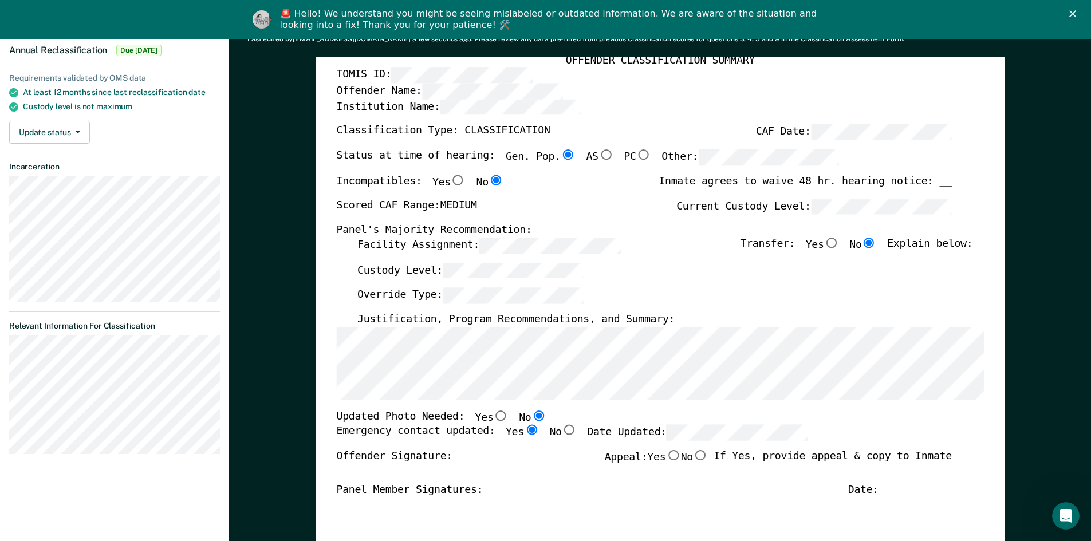
radio input "true"
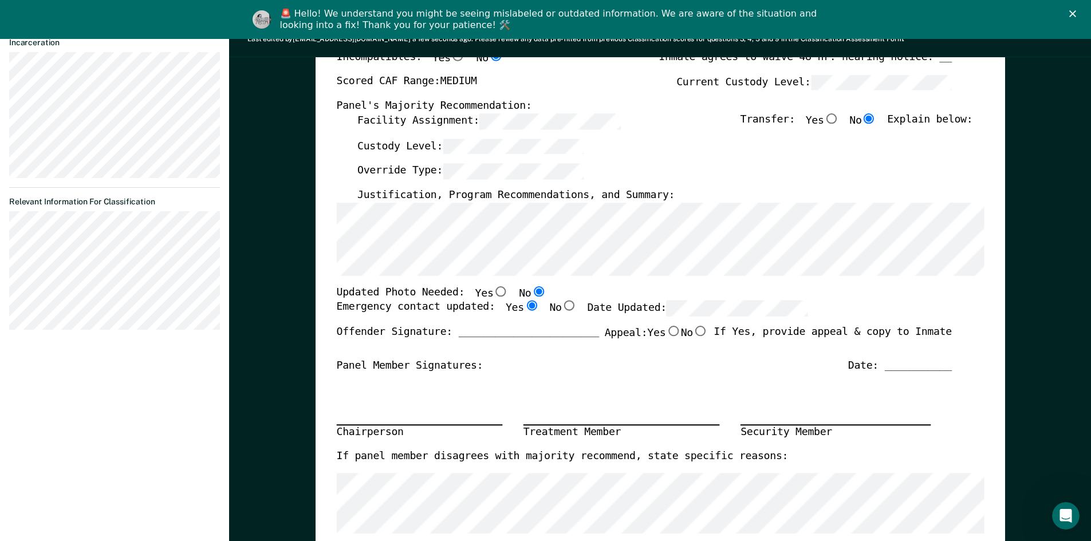
scroll to position [0, 0]
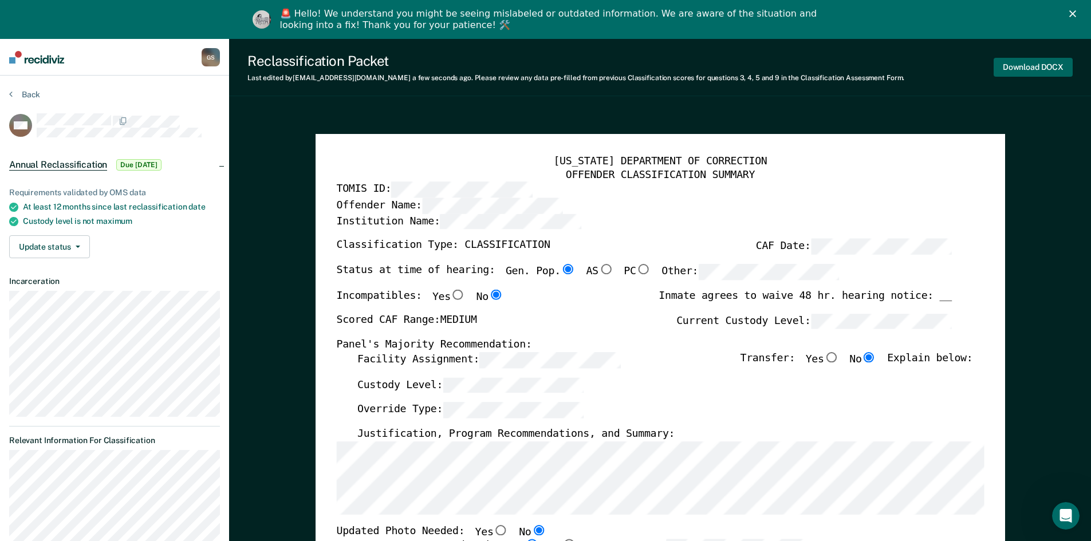
click at [544, 70] on button "Download DOCX" at bounding box center [1032, 67] width 79 height 19
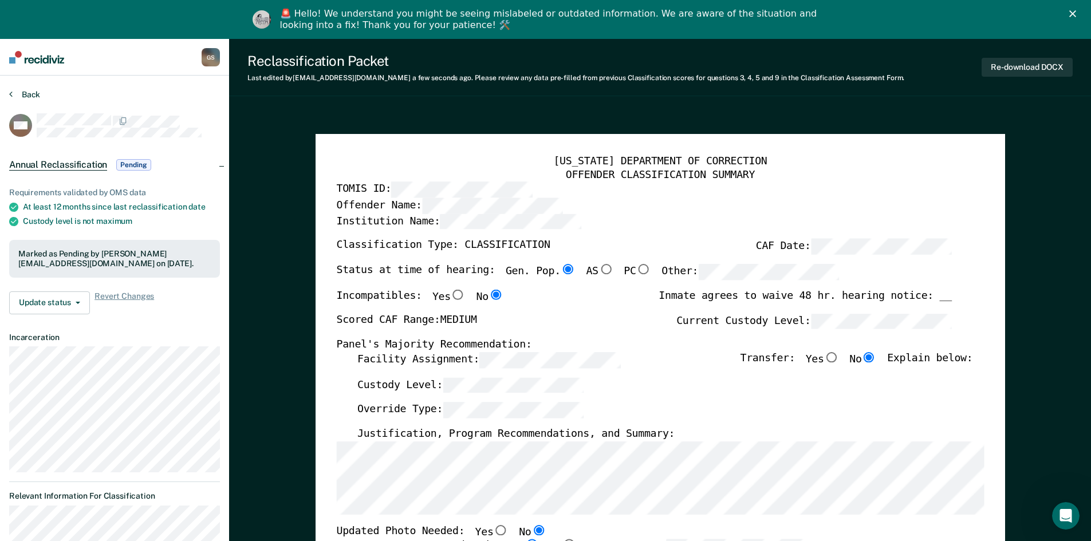
click at [18, 95] on button "Back" at bounding box center [24, 94] width 31 height 10
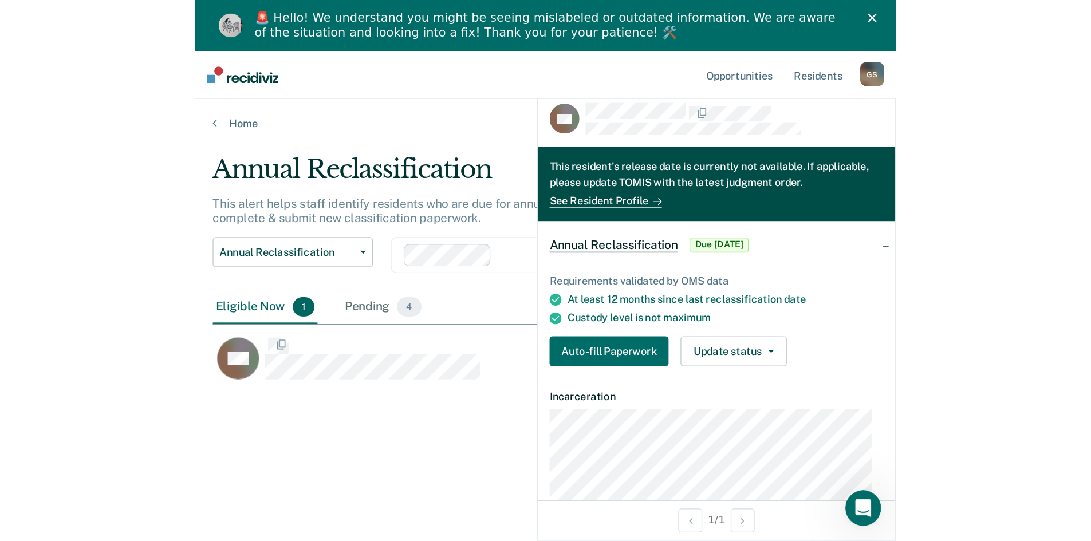
scroll to position [368, 1055]
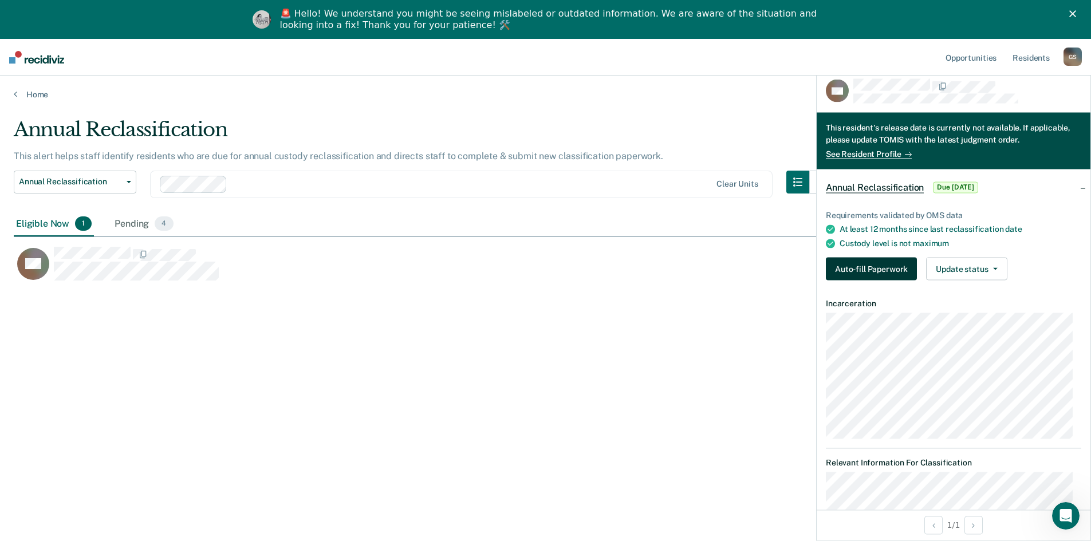
click at [544, 278] on button "Auto-fill Paperwork" at bounding box center [871, 269] width 91 height 23
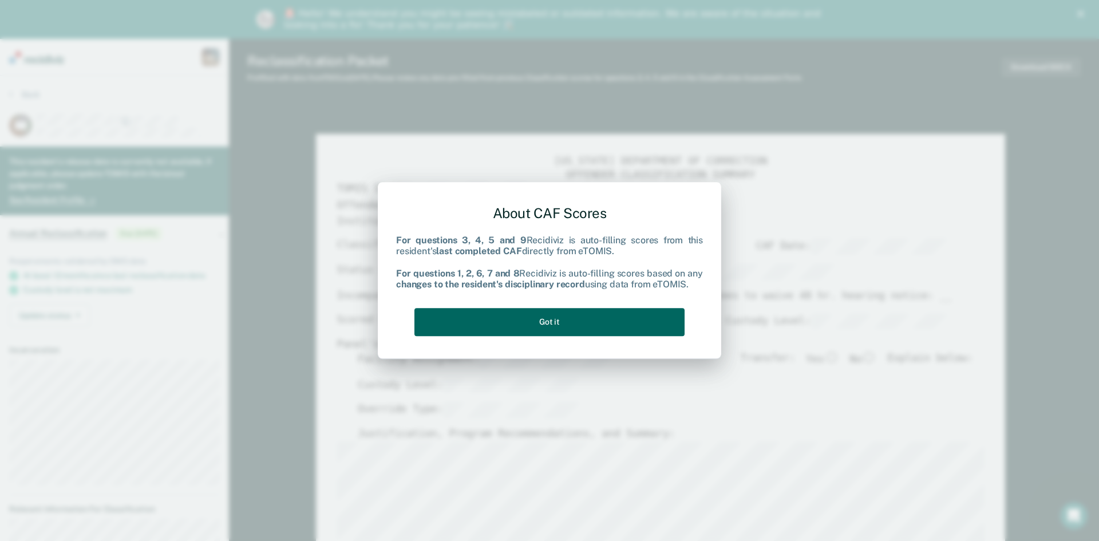
click at [544, 318] on button "Got it" at bounding box center [550, 322] width 270 height 28
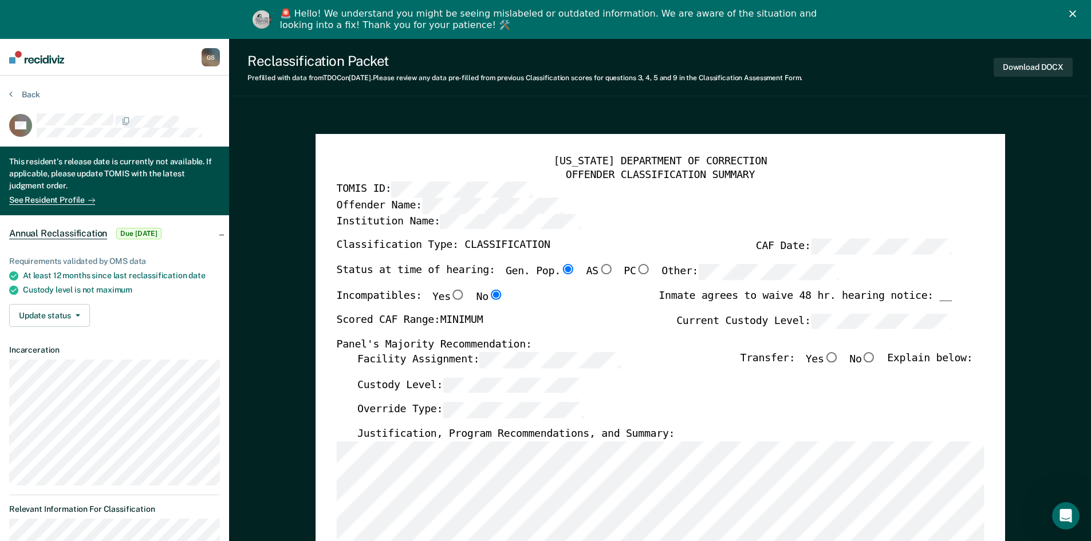
click at [544, 355] on input "No" at bounding box center [868, 357] width 15 height 10
type textarea "x"
radio input "true"
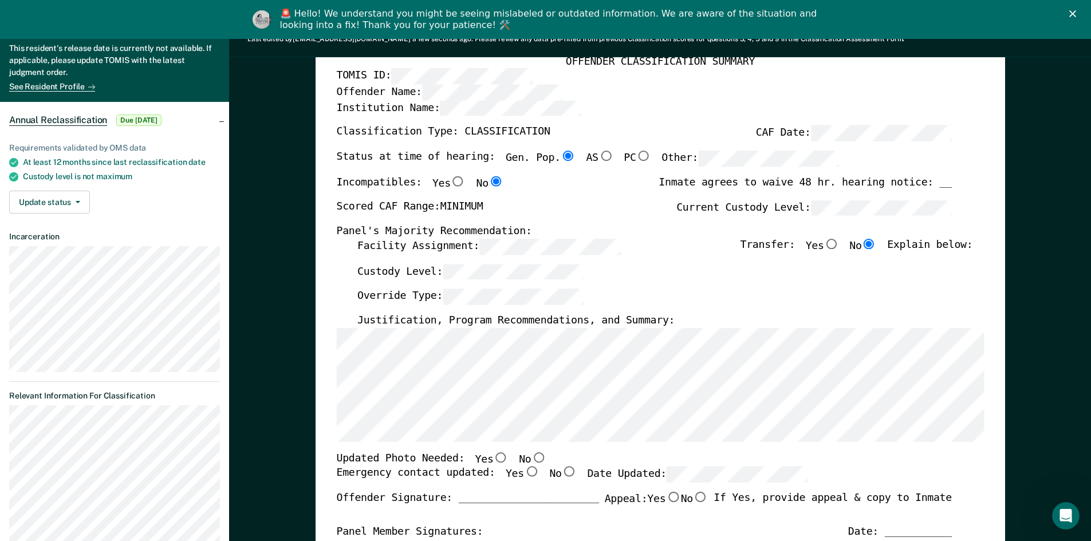
scroll to position [115, 0]
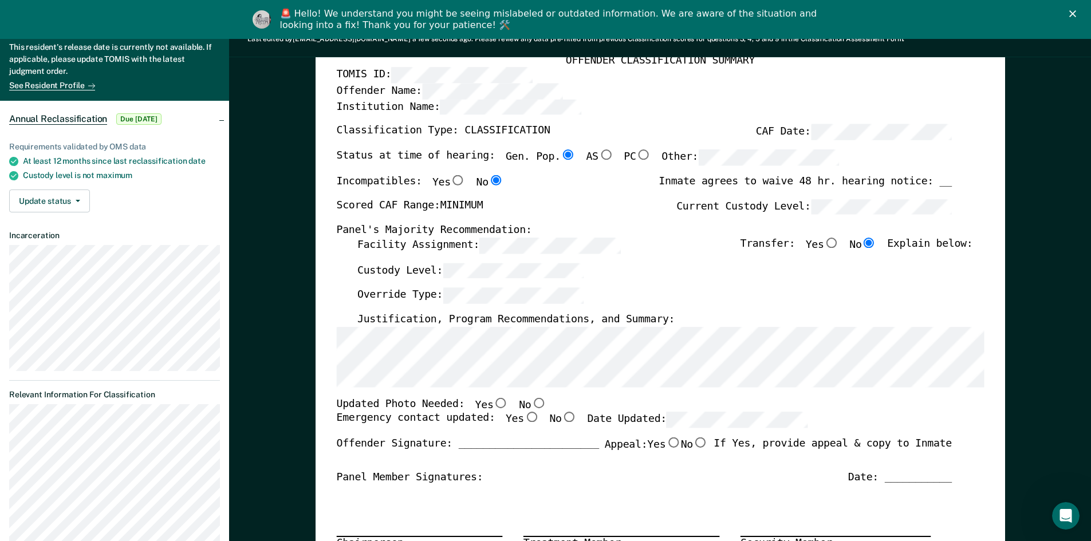
click at [493, 403] on input "Yes" at bounding box center [500, 402] width 15 height 10
type textarea "x"
radio input "true"
click at [523, 413] on input "Yes" at bounding box center [530, 417] width 15 height 10
type textarea "x"
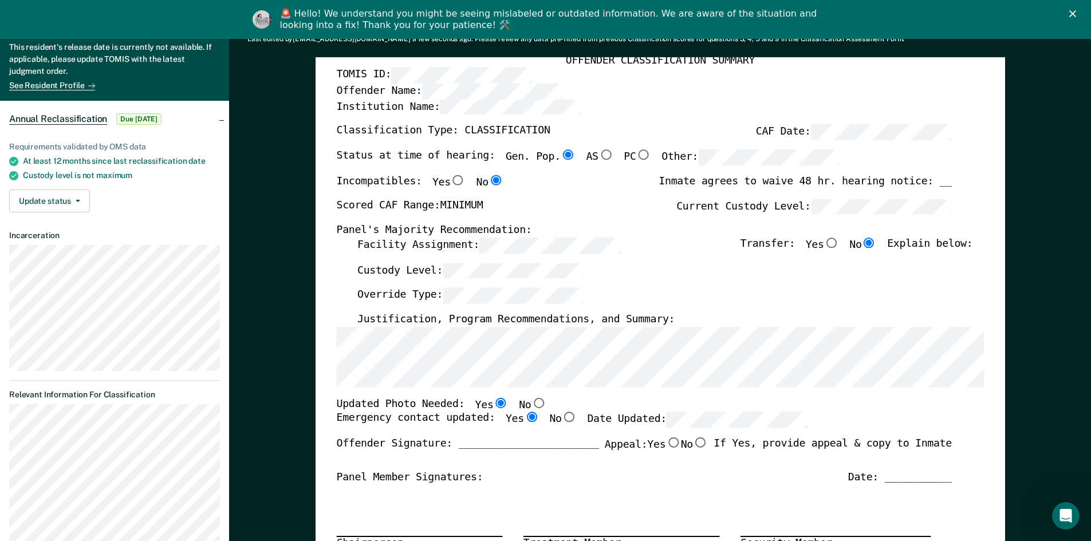
radio input "true"
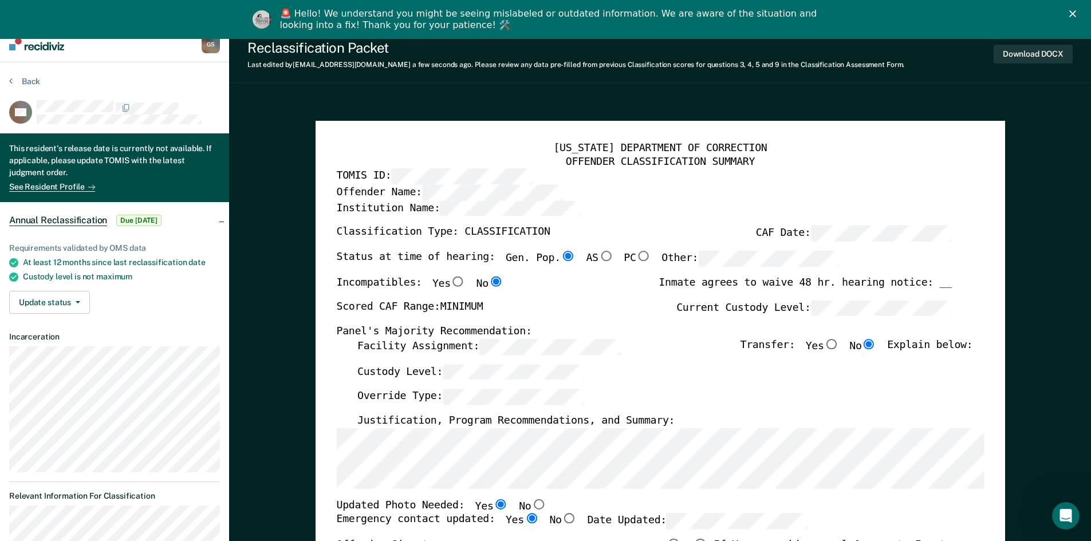
scroll to position [0, 0]
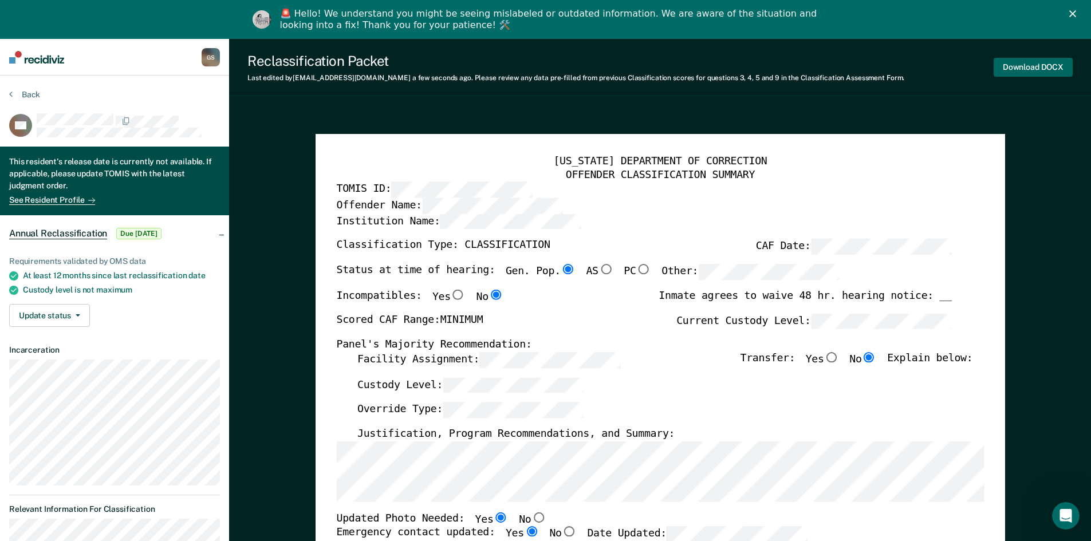
drag, startPoint x: 1031, startPoint y: 72, endPoint x: 1021, endPoint y: 74, distance: 9.6
click at [544, 72] on button "Download DOCX" at bounding box center [1032, 67] width 79 height 19
type textarea "x"
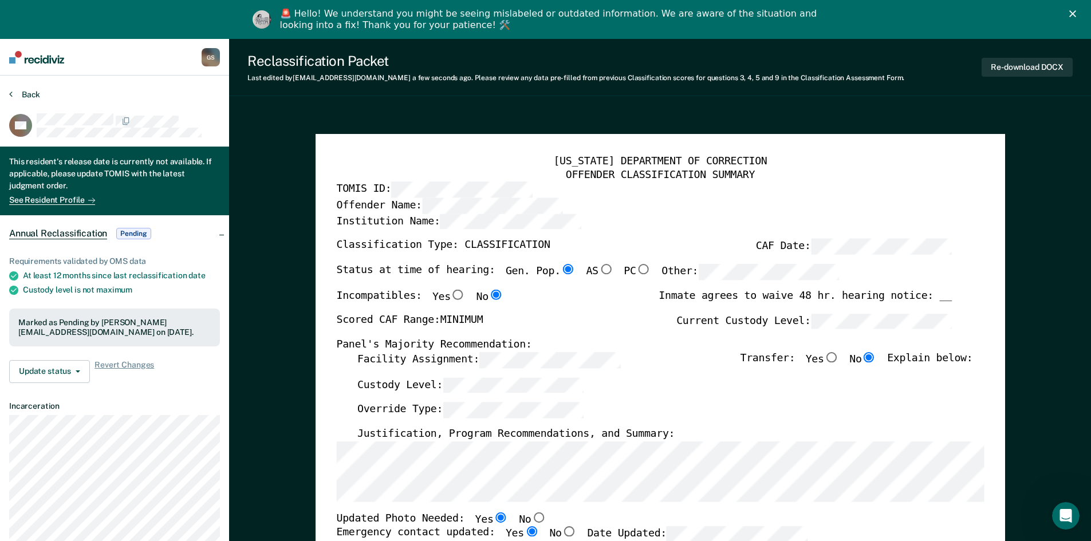
click at [29, 96] on button "Back" at bounding box center [24, 94] width 31 height 10
